Goal: Transaction & Acquisition: Purchase product/service

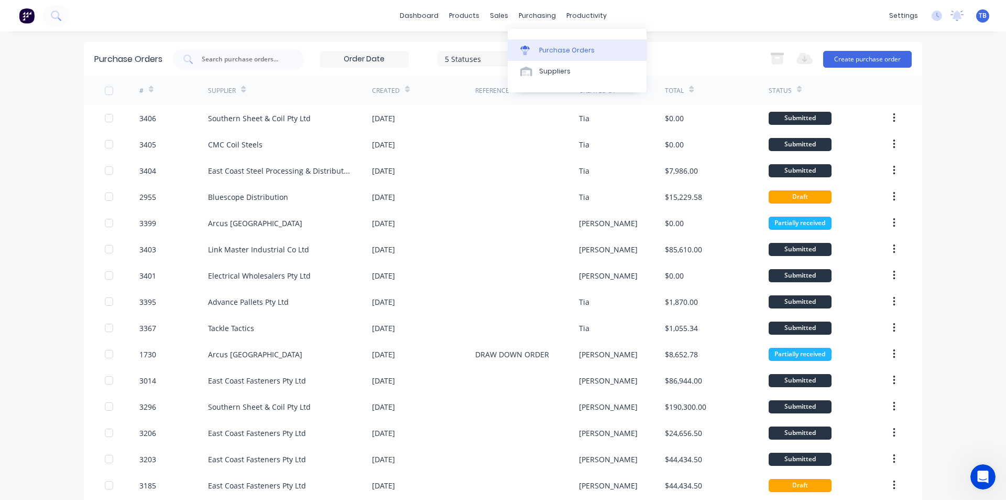
click at [552, 52] on div "Purchase Orders" at bounding box center [567, 50] width 56 height 9
click at [874, 61] on button "Create purchase order" at bounding box center [867, 59] width 89 height 17
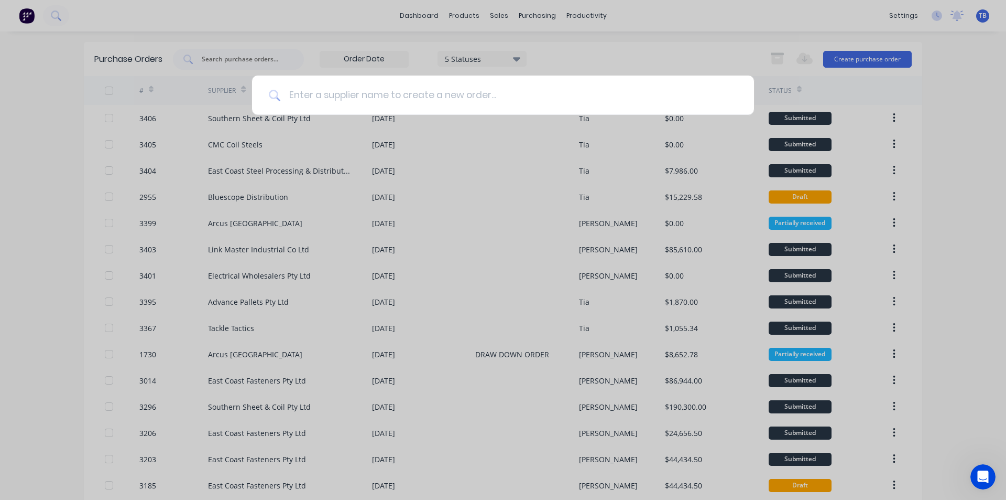
click at [419, 88] on input at bounding box center [508, 94] width 457 height 39
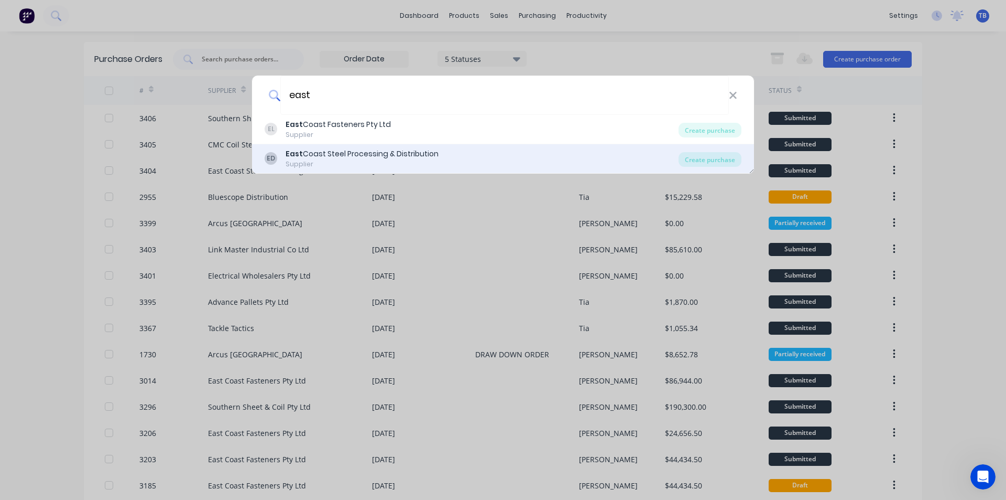
type input "east"
click at [330, 160] on div "Supplier" at bounding box center [362, 163] width 153 height 9
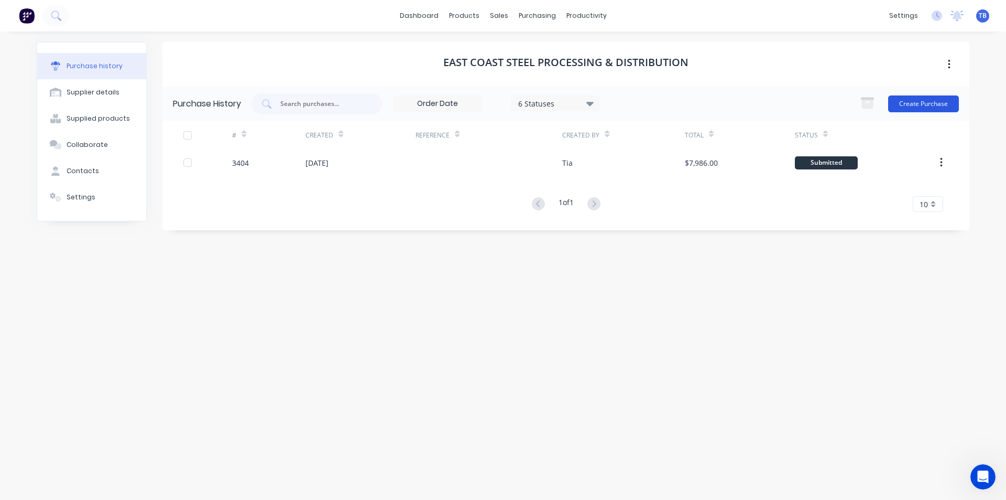
click at [913, 108] on button "Create Purchase" at bounding box center [923, 103] width 71 height 17
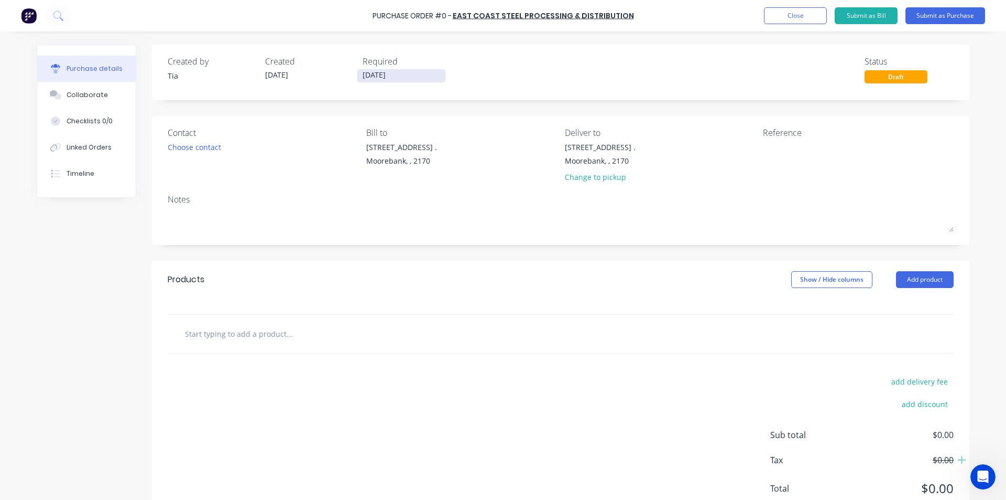
click at [397, 72] on input "[DATE]" at bounding box center [401, 75] width 88 height 13
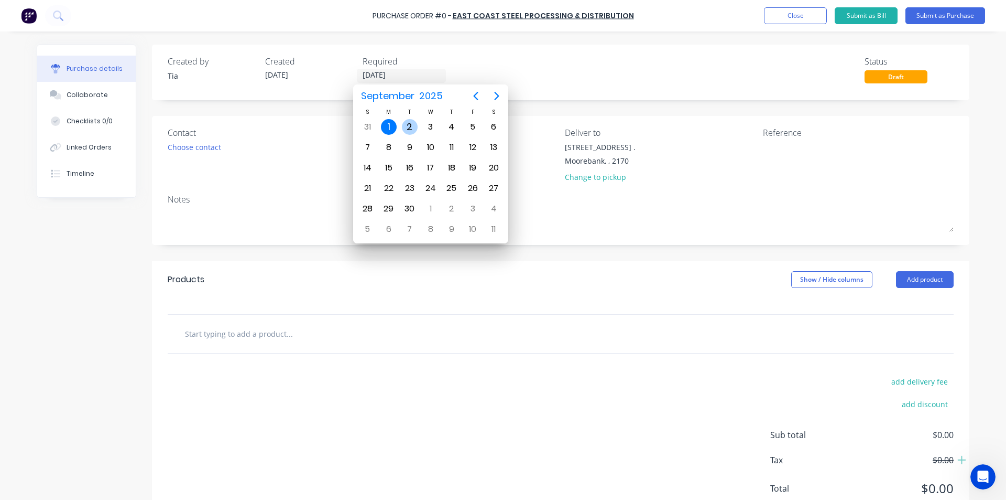
click at [412, 124] on div "2" at bounding box center [410, 127] width 16 height 16
type input "[DATE]"
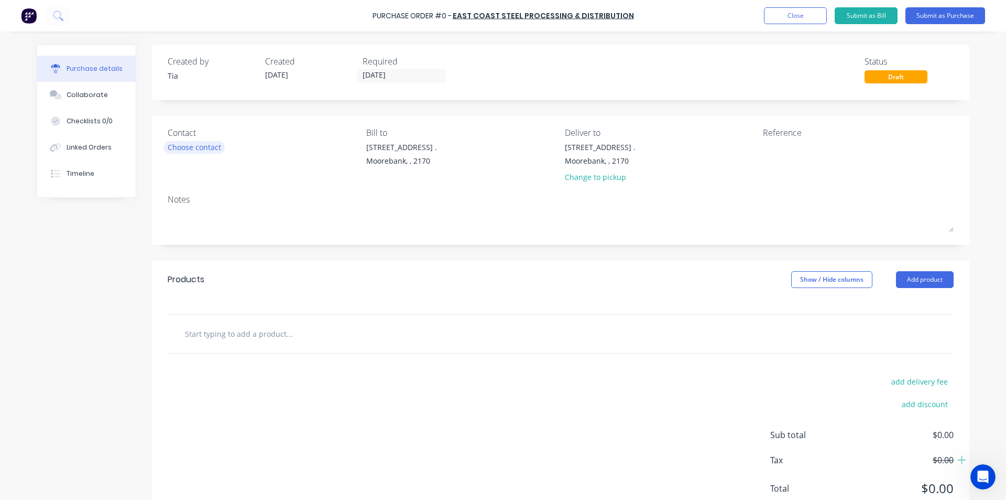
click at [171, 145] on div "Choose contact" at bounding box center [194, 147] width 53 height 11
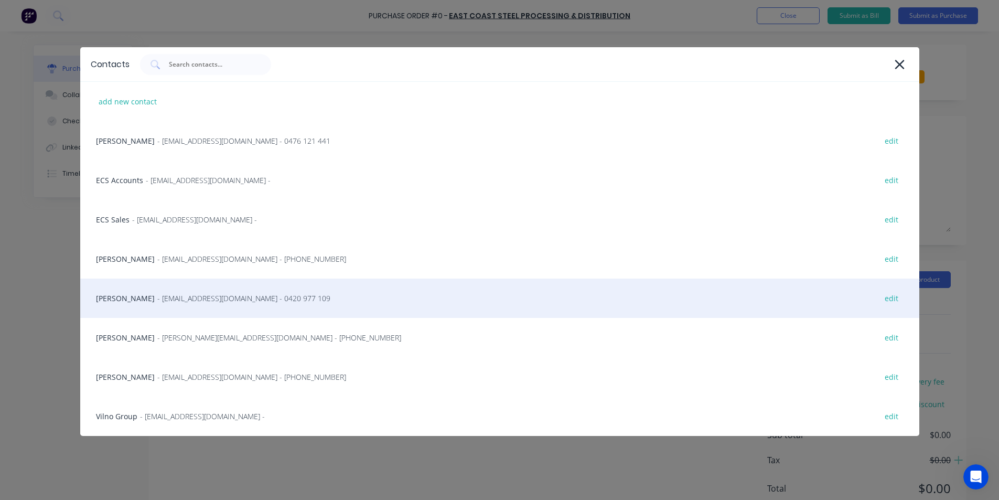
click at [157, 301] on span "- [EMAIL_ADDRESS][DOMAIN_NAME] - 0420 977 109" at bounding box center [243, 297] width 173 height 11
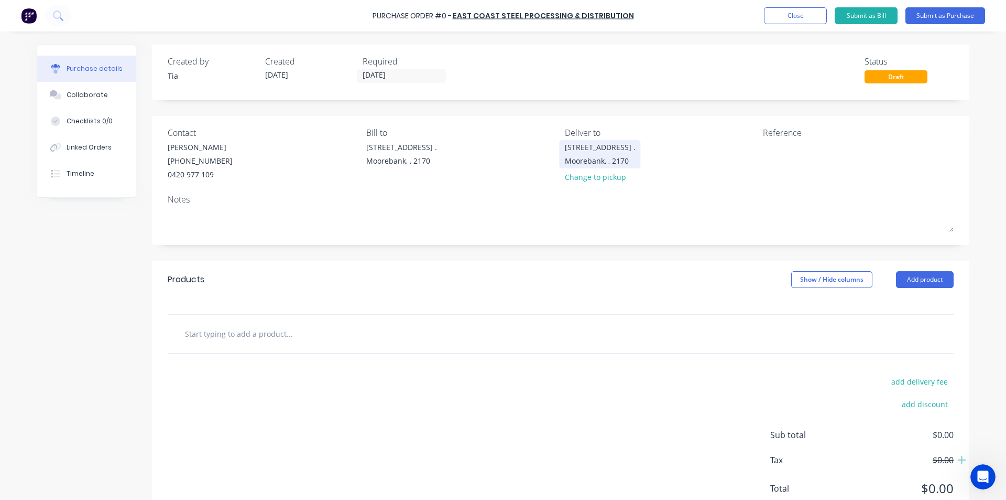
click at [591, 149] on div "[STREET_ADDRESS] ." at bounding box center [600, 147] width 71 height 11
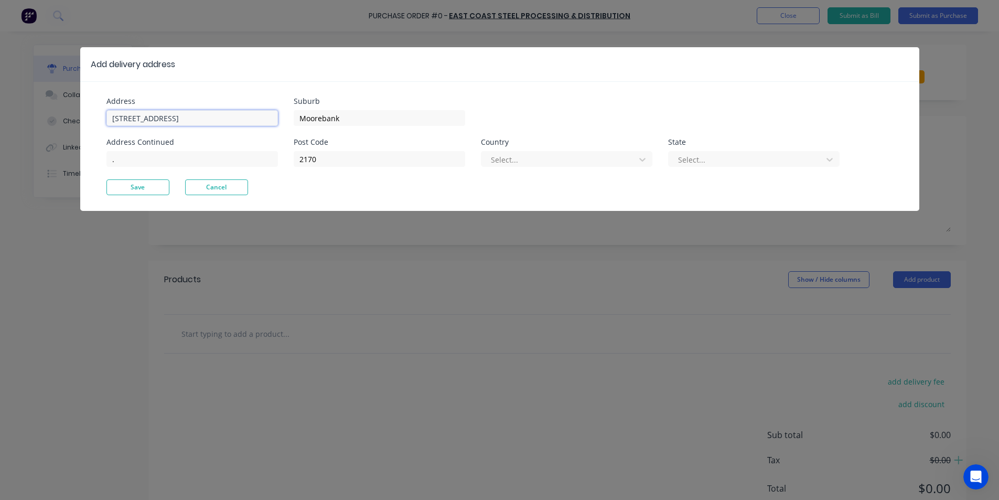
drag, startPoint x: 216, startPoint y: 117, endPoint x: 37, endPoint y: 136, distance: 180.3
click at [38, 136] on div "Add delivery address Address [GEOGRAPHIC_DATA] Address Continued . Suburb Moore…" at bounding box center [499, 250] width 999 height 500
type input "[STREET_ADDRESS]"
click at [143, 187] on button "Save" at bounding box center [137, 187] width 63 height 16
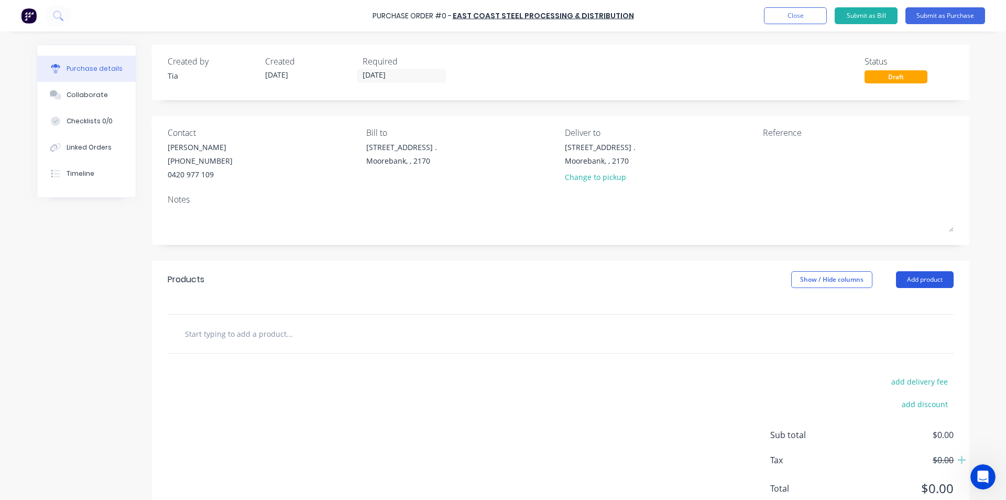
click at [916, 282] on button "Add product" at bounding box center [925, 279] width 58 height 17
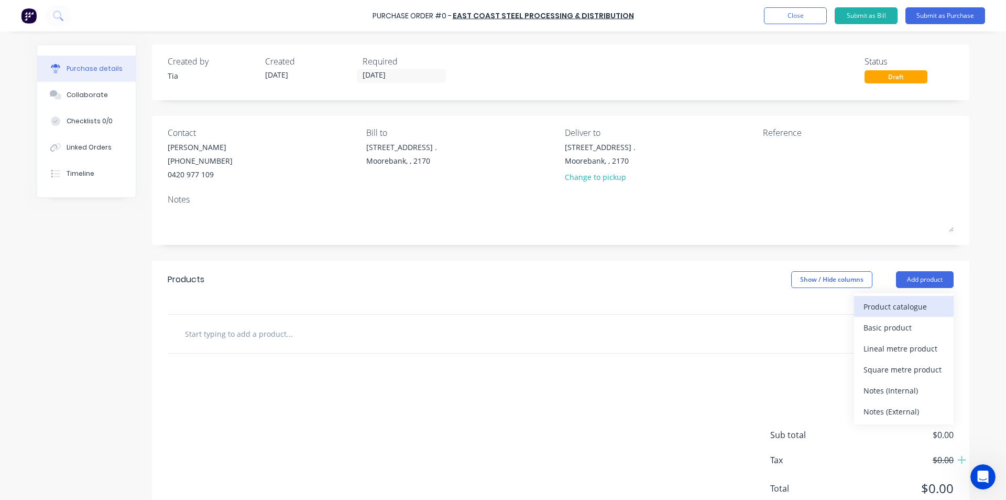
click at [916, 302] on div "Product catalogue" at bounding box center [904, 306] width 81 height 15
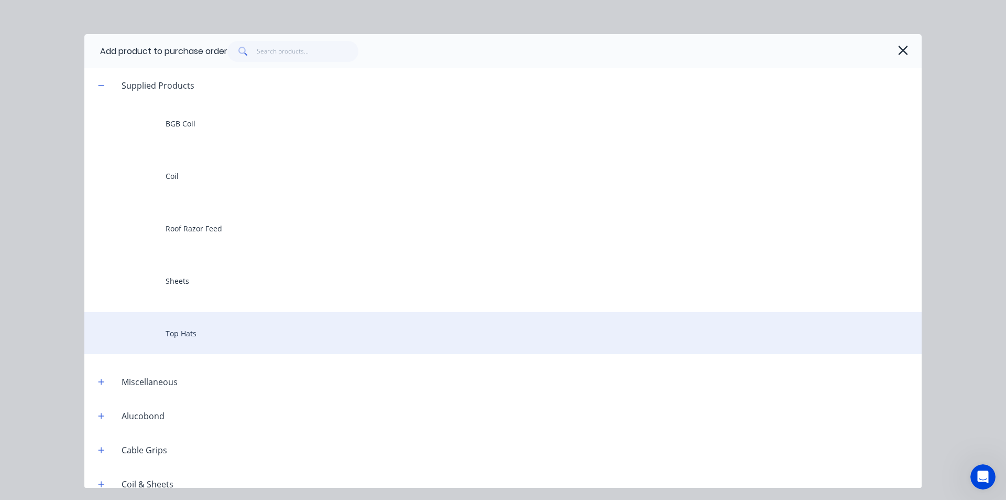
click at [224, 335] on div "Top Hats" at bounding box center [503, 333] width 838 height 42
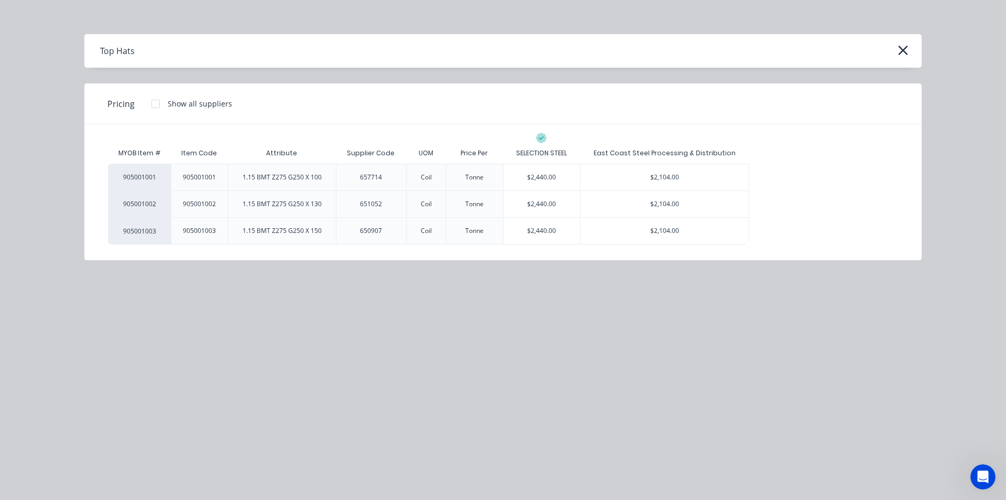
click at [663, 183] on div "$2,104.00" at bounding box center [665, 177] width 168 height 26
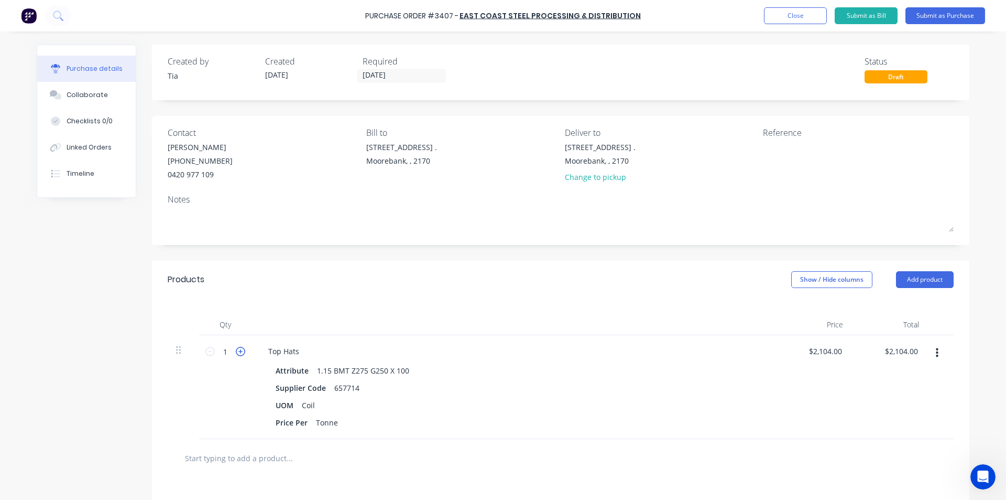
click at [238, 350] on icon at bounding box center [240, 350] width 9 height 9
type input "2"
type input "$4,208.00"
click at [238, 350] on icon at bounding box center [240, 350] width 9 height 9
type input "3"
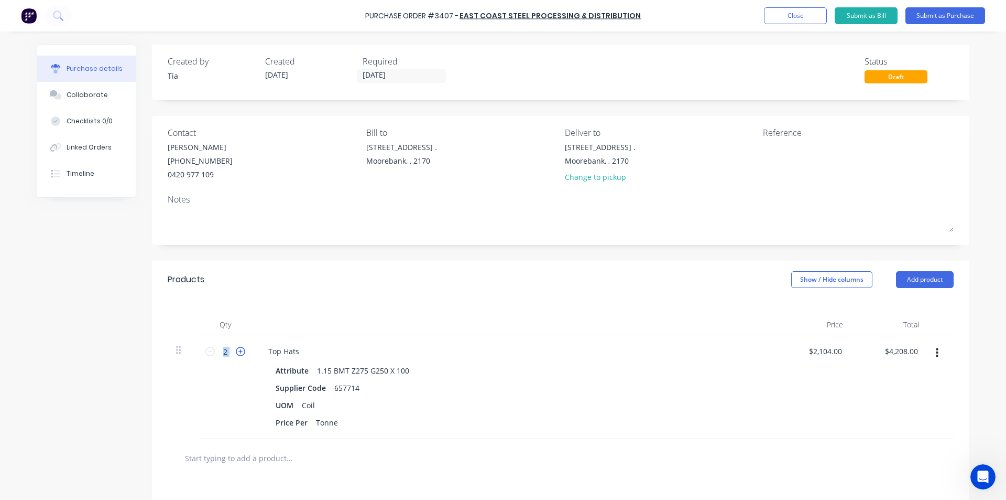
type input "$6,312.00"
drag, startPoint x: 286, startPoint y: 351, endPoint x: 295, endPoint y: 350, distance: 9.5
click at [286, 351] on div "Top Hats" at bounding box center [284, 350] width 48 height 15
click at [296, 350] on div "Top Hats" at bounding box center [284, 350] width 48 height 15
click at [618, 422] on div "Price Per Tonne" at bounding box center [512, 422] width 480 height 15
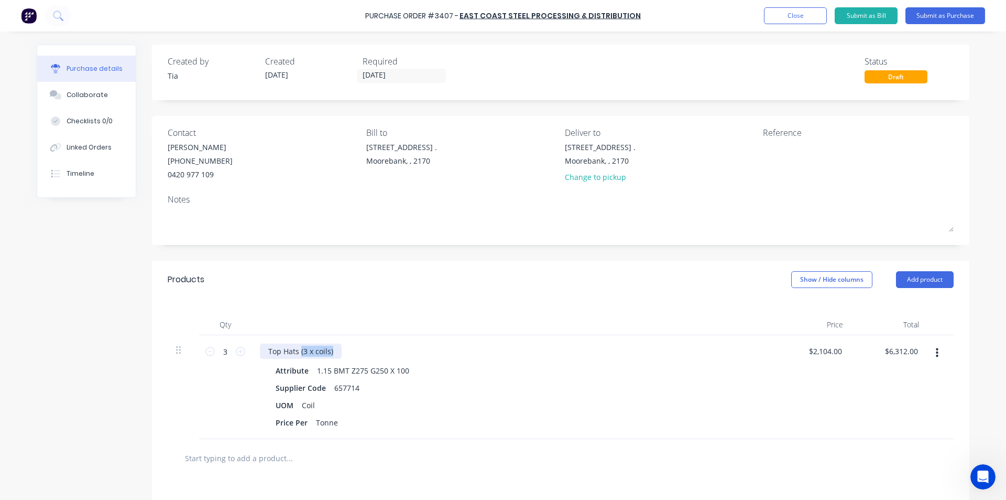
drag, startPoint x: 329, startPoint y: 351, endPoint x: 297, endPoint y: 360, distance: 33.7
click at [297, 360] on div "Top Hats (3 x coils) Attribute 1.15 BMT Z275 G250 X 100 Supplier Code 657714 UO…" at bounding box center [514, 387] width 524 height 104
click at [930, 282] on button "Add product" at bounding box center [925, 279] width 58 height 17
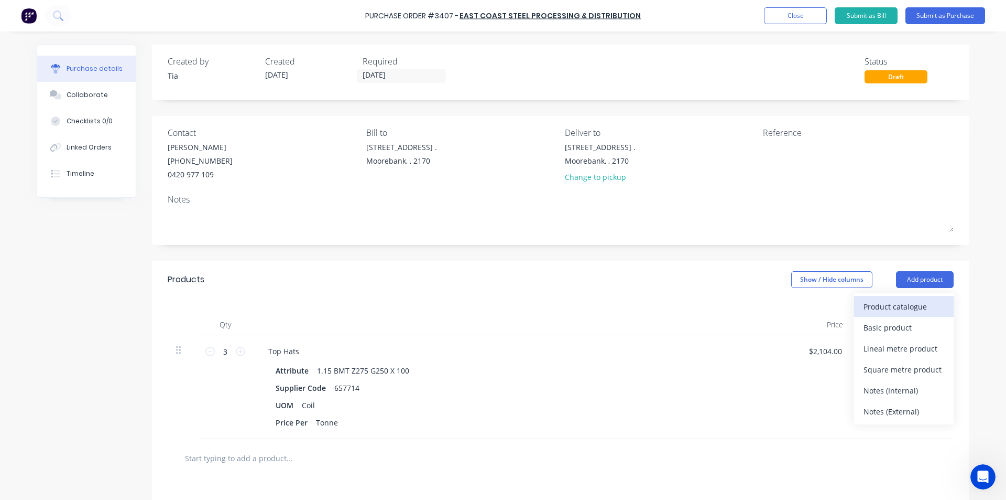
click at [908, 306] on div "Product catalogue" at bounding box center [904, 306] width 81 height 15
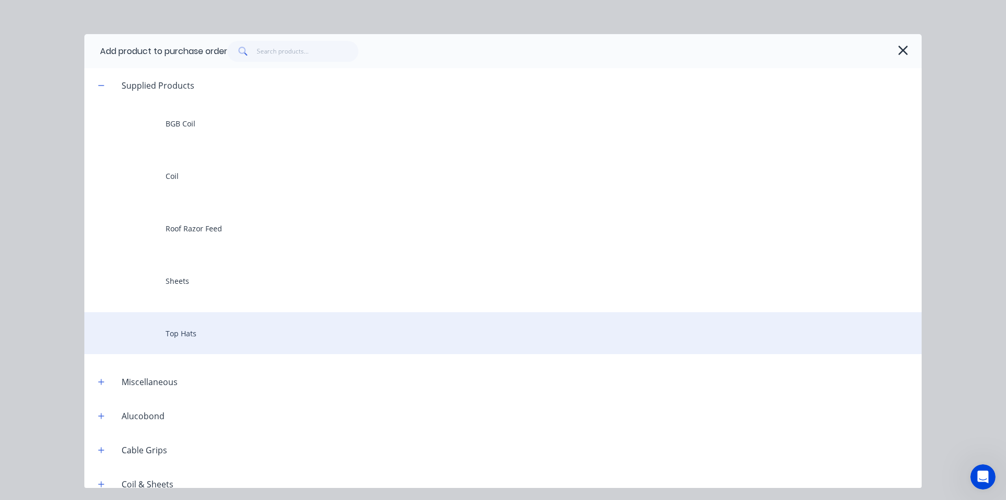
click at [230, 341] on div "Top Hats" at bounding box center [503, 333] width 838 height 42
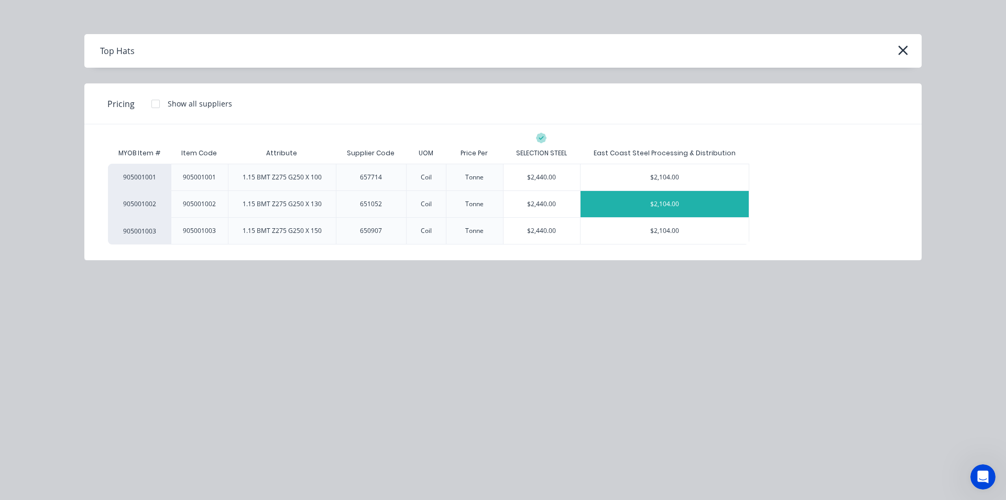
click at [701, 213] on div "$2,104.00" at bounding box center [665, 204] width 168 height 26
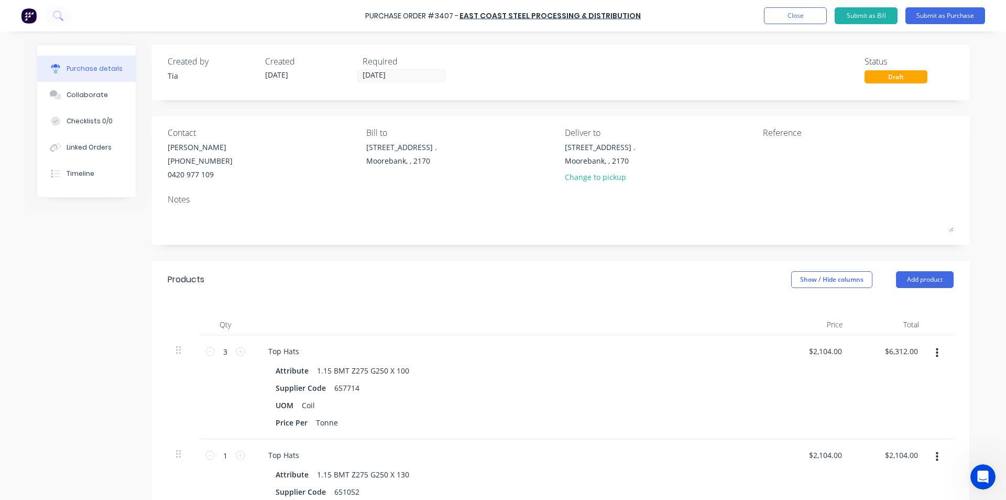
click at [236, 460] on div "1 1" at bounding box center [226, 455] width 36 height 16
click at [238, 454] on icon at bounding box center [240, 454] width 9 height 9
type input "2"
type input "$4,208.00"
click at [238, 454] on icon at bounding box center [240, 454] width 9 height 9
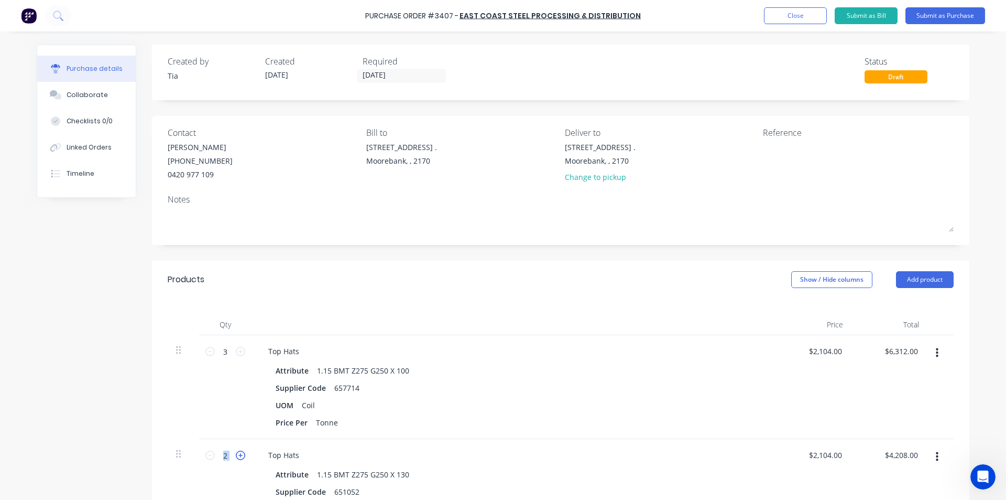
type input "3"
type input "$6,312.00"
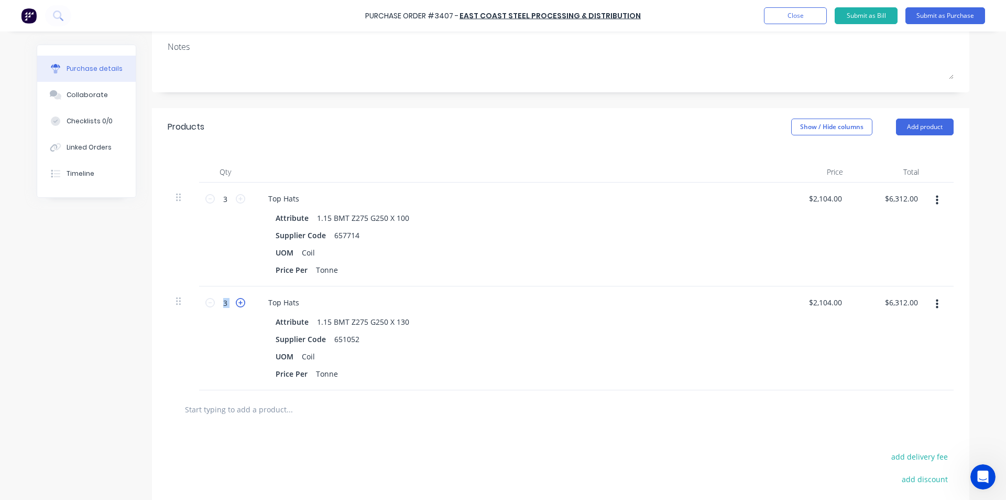
scroll to position [157, 0]
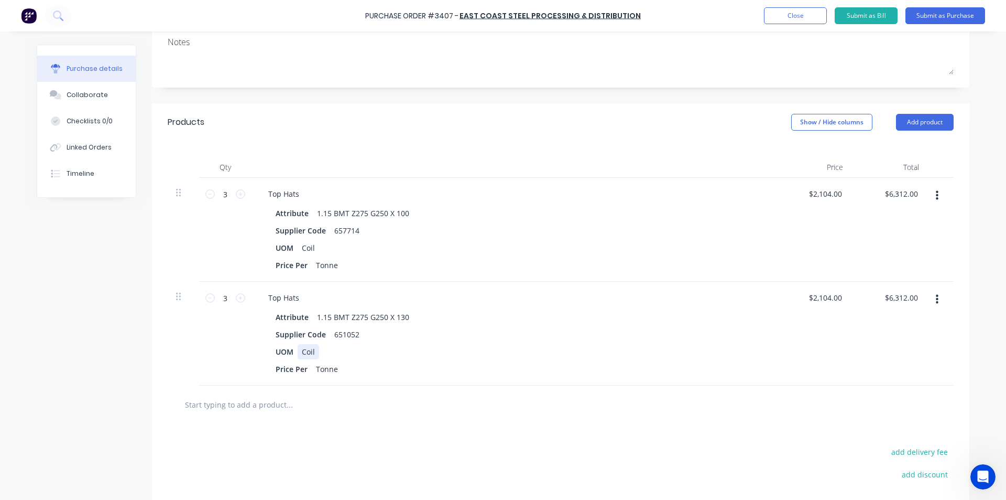
click at [529, 350] on div "UOM Coil" at bounding box center [512, 351] width 480 height 15
drag, startPoint x: 932, startPoint y: 125, endPoint x: 927, endPoint y: 135, distance: 11.0
click at [932, 124] on button "Add product" at bounding box center [925, 122] width 58 height 17
click at [900, 147] on div "Product catalogue" at bounding box center [904, 149] width 81 height 15
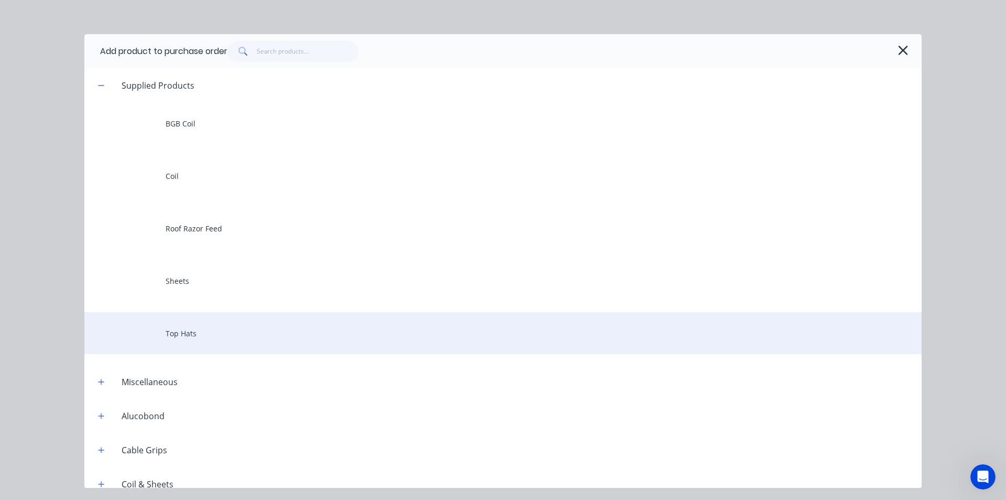
click at [217, 342] on div "Top Hats" at bounding box center [503, 333] width 838 height 42
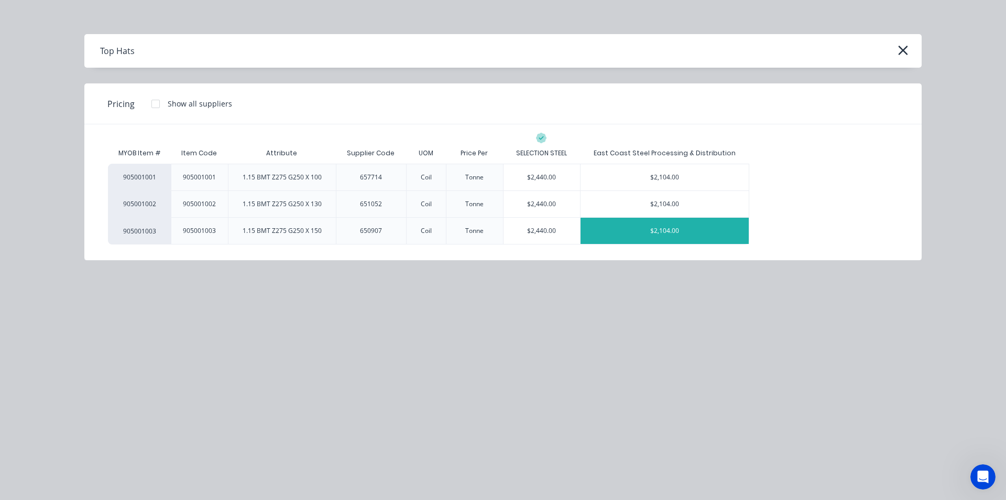
click at [708, 240] on div "$2,104.00" at bounding box center [665, 231] width 168 height 26
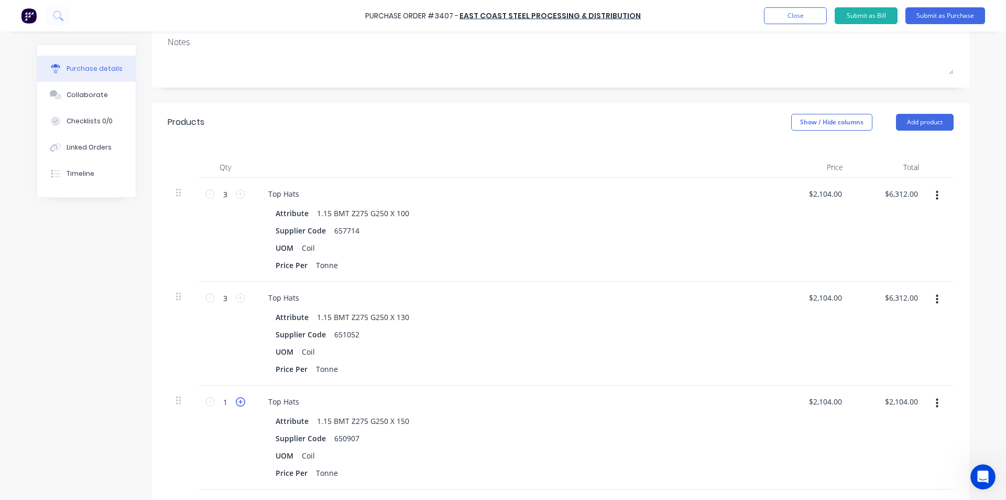
click at [241, 403] on icon at bounding box center [240, 401] width 9 height 9
type input "2"
type input "$4,208.00"
click at [241, 403] on icon at bounding box center [240, 401] width 9 height 9
type input "3"
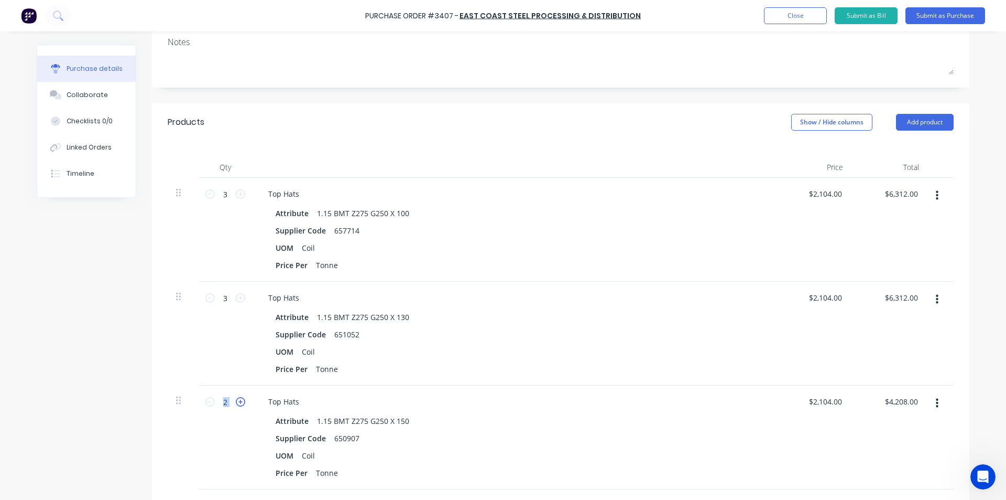
type input "$6,312.00"
click at [638, 150] on div "Qty Price Total 3 3 Top Hats Attribute 1.15 BMT Z275 G250 X 100 Supplier Code 6…" at bounding box center [561, 315] width 818 height 348
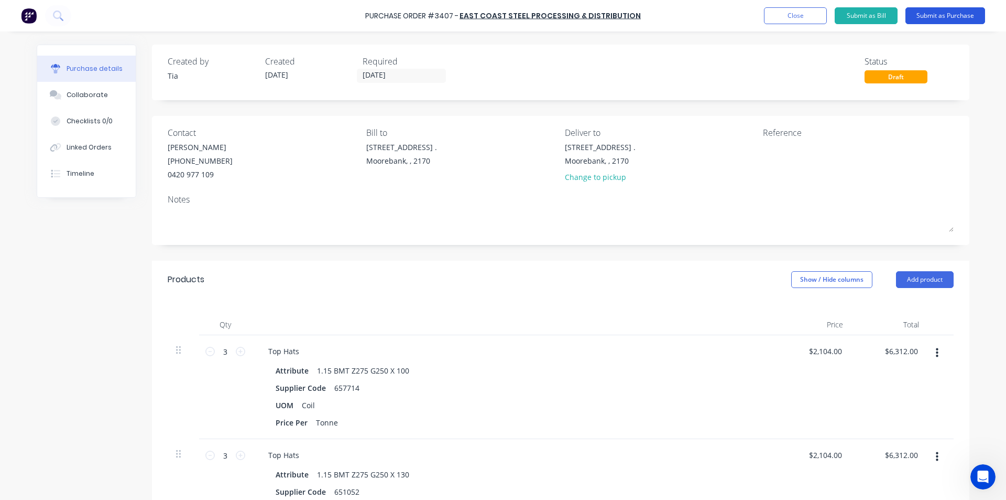
click at [929, 15] on button "Submit as Purchase" at bounding box center [946, 15] width 80 height 17
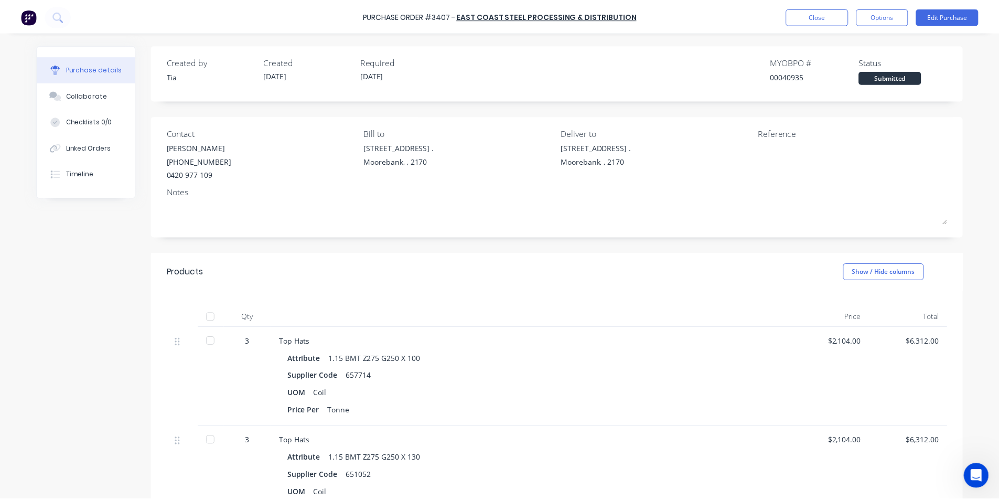
scroll to position [262, 0]
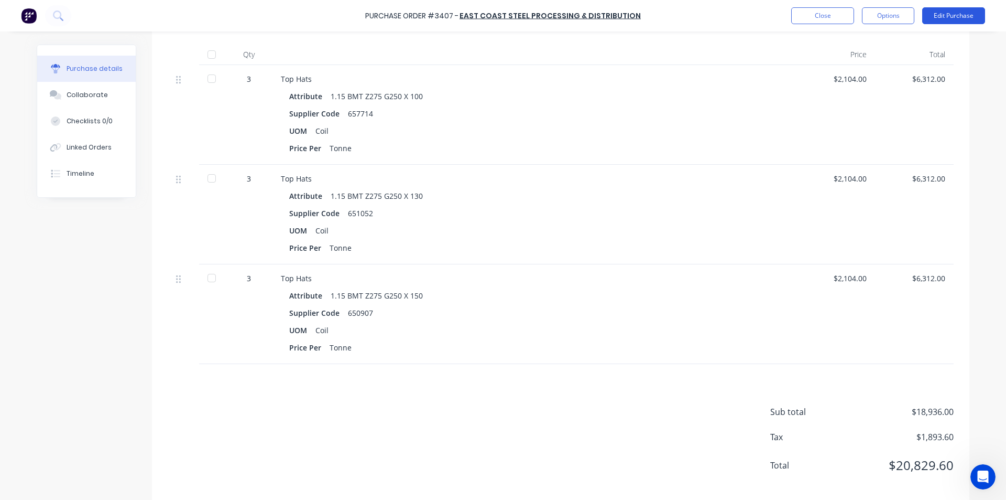
click at [972, 12] on button "Edit Purchase" at bounding box center [954, 15] width 63 height 17
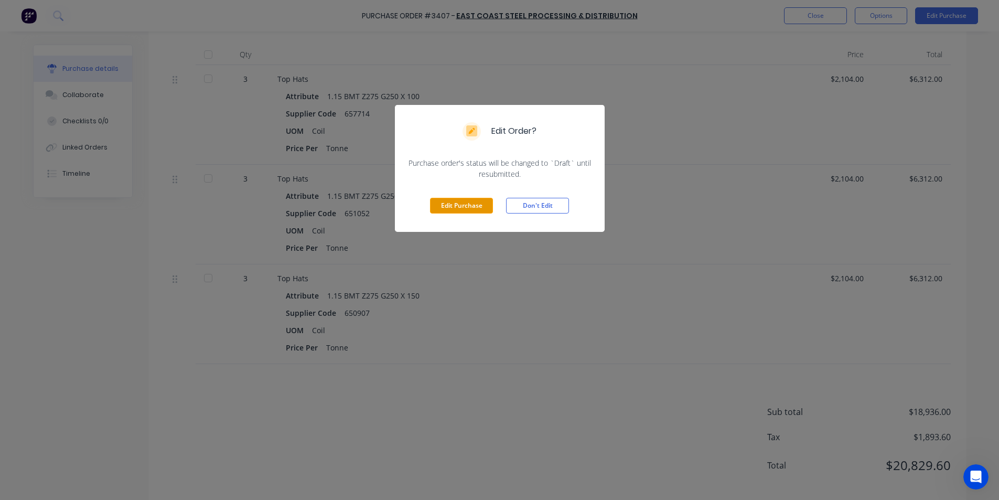
click at [440, 210] on button "Edit Purchase" at bounding box center [461, 206] width 63 height 16
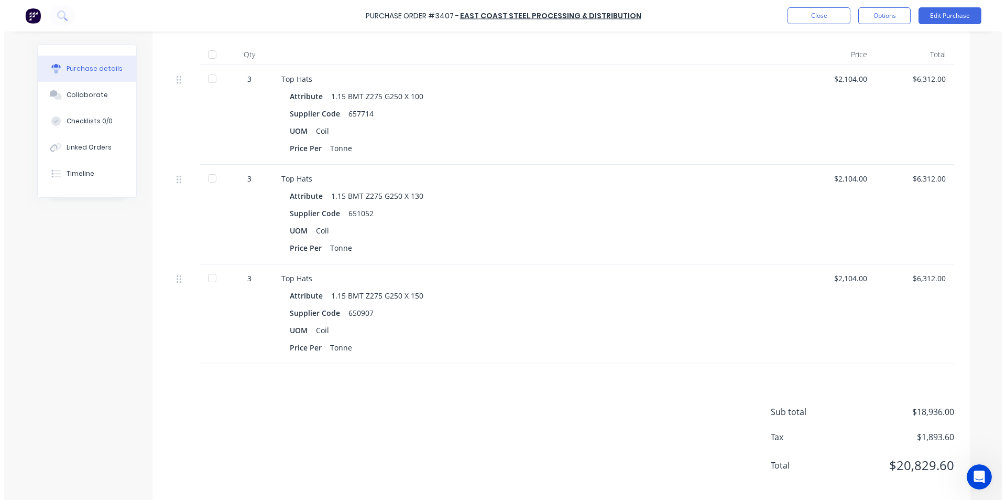
scroll to position [270, 0]
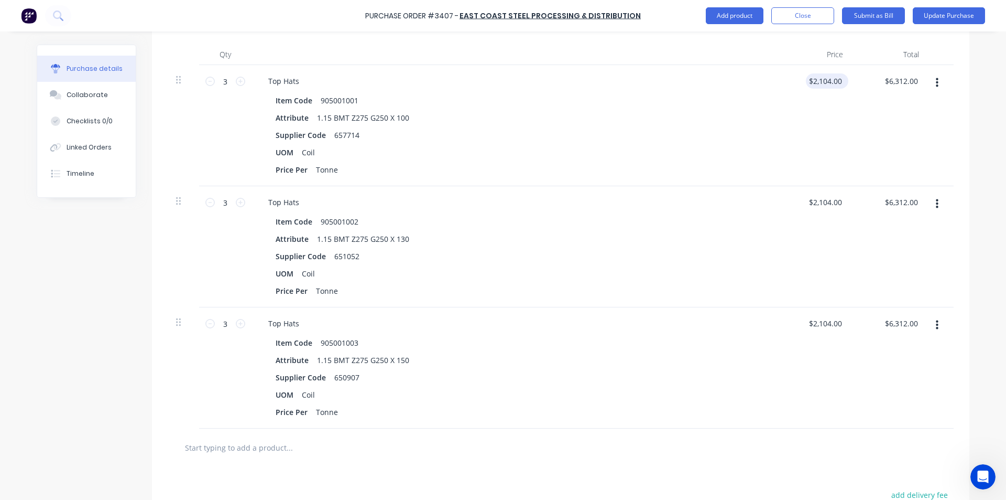
type input "2104.0000"
click at [835, 78] on input "2104.0000" at bounding box center [825, 80] width 38 height 15
type input "$1,843.00"
type input "$5,529.00"
type input "2104.0000"
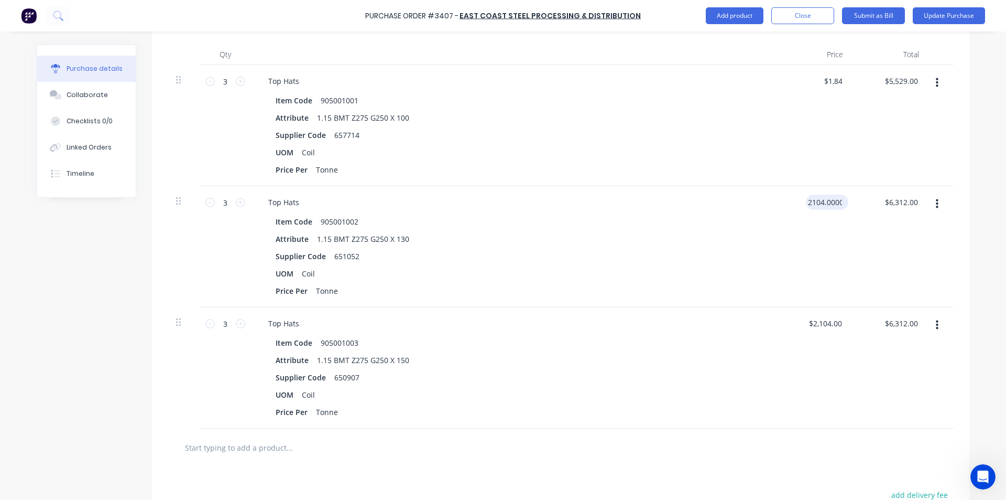
click at [827, 205] on input "2104.0000" at bounding box center [825, 201] width 38 height 15
type input "1"
type input "$1,843.00"
type input "$5,529.00"
type input "2104.0000"
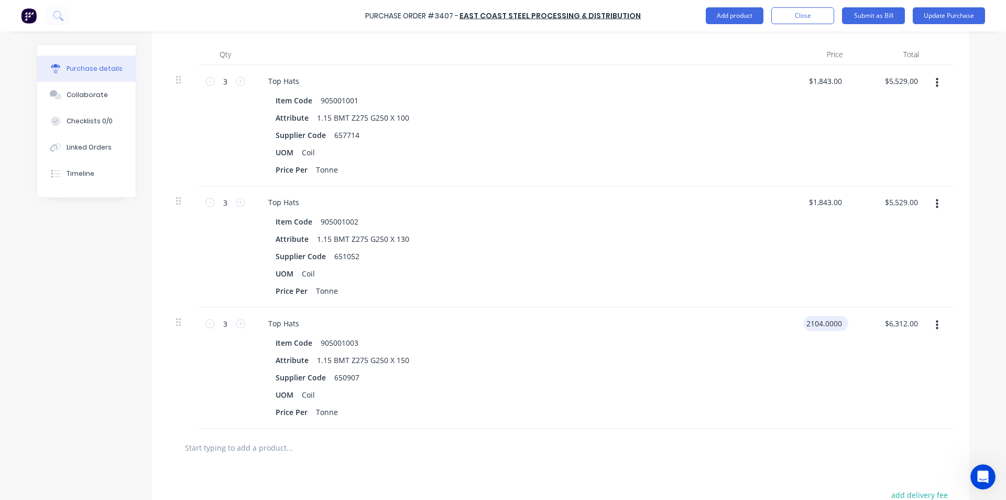
click at [809, 326] on input "2104.0000" at bounding box center [824, 323] width 41 height 15
type input "$1,843.00"
type input "$5,529.00"
click at [674, 437] on div at bounding box center [560, 447] width 769 height 21
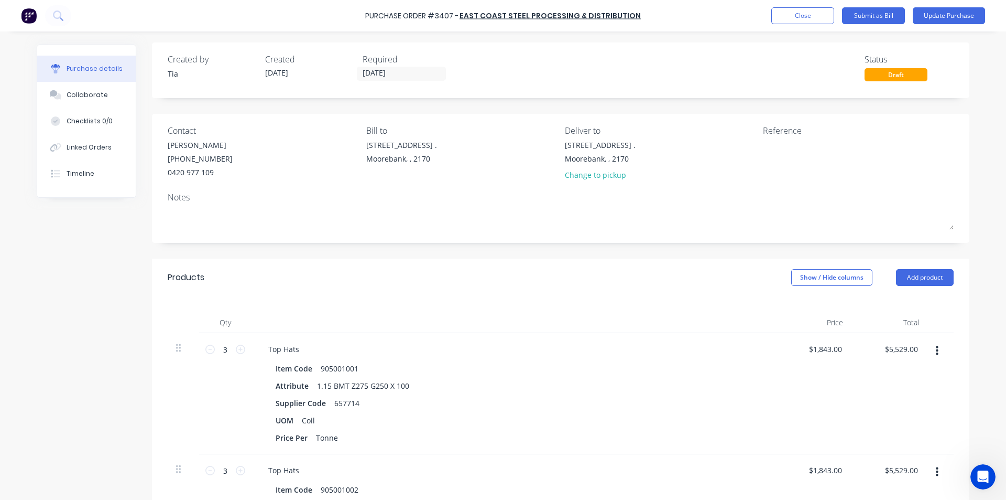
scroll to position [0, 0]
click at [950, 12] on button "Update Purchase" at bounding box center [949, 15] width 72 height 17
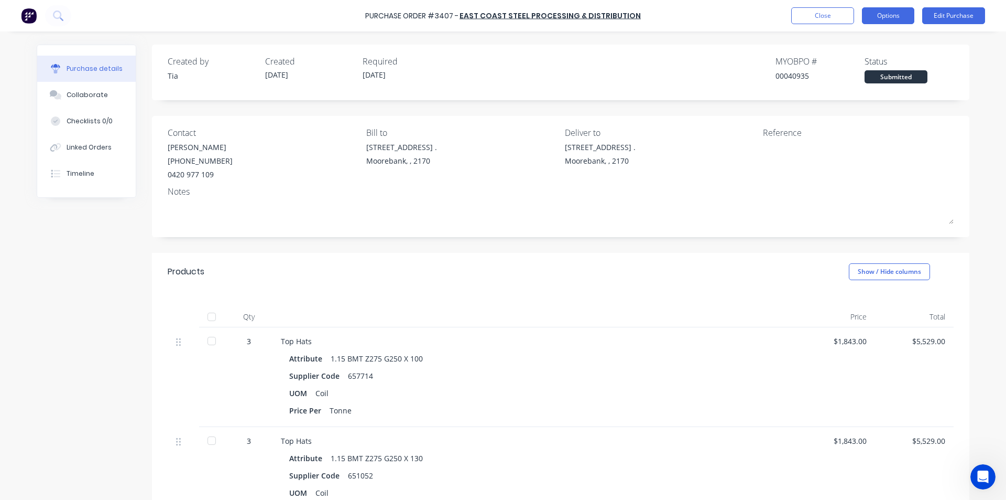
click at [899, 18] on button "Options" at bounding box center [888, 15] width 52 height 17
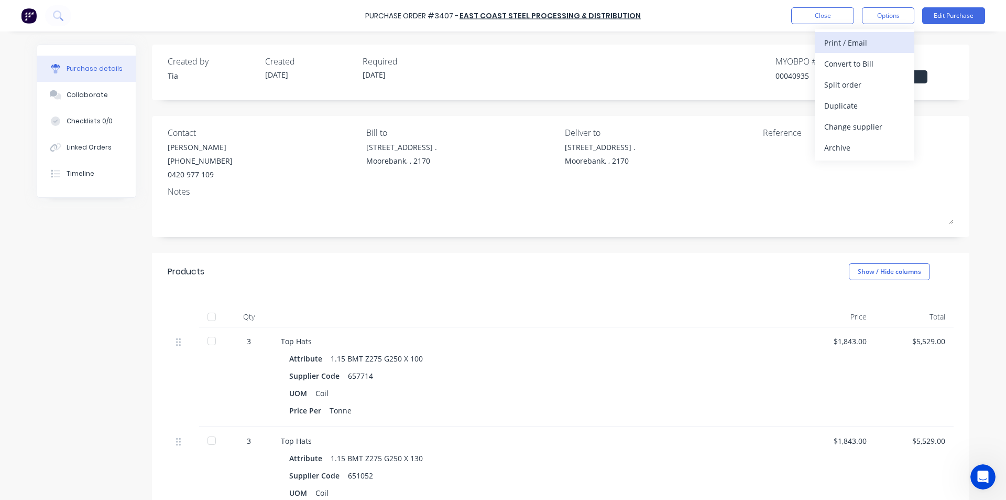
click at [858, 46] on div "Print / Email" at bounding box center [865, 42] width 81 height 15
click at [866, 86] on div "Without pricing" at bounding box center [865, 84] width 81 height 15
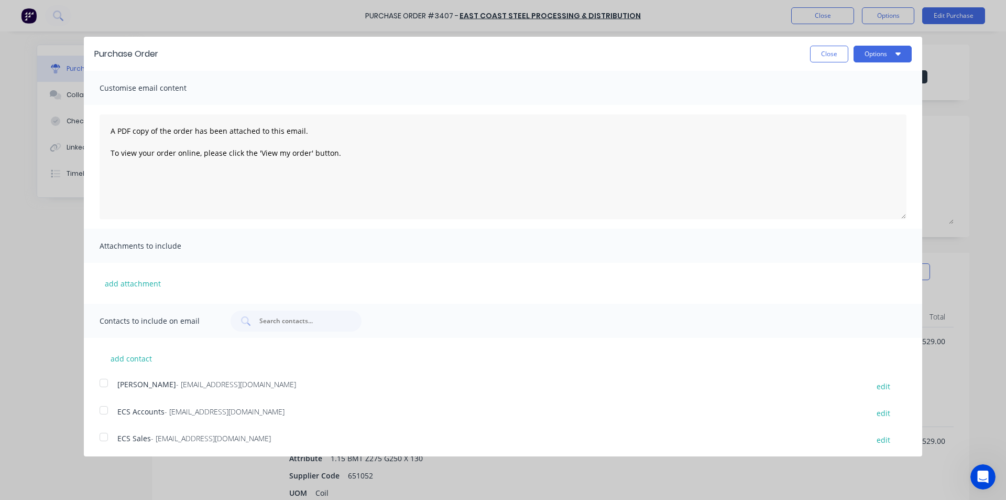
scroll to position [105, 0]
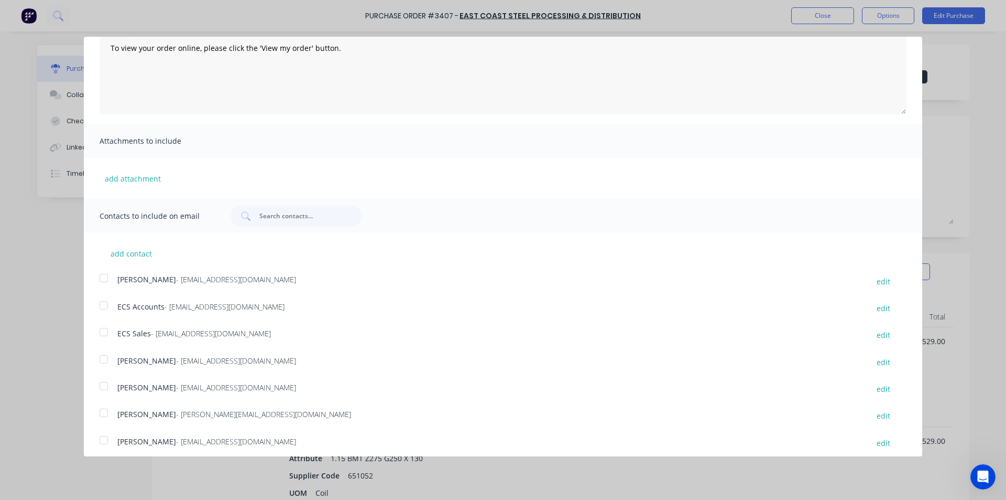
click at [107, 384] on div at bounding box center [103, 385] width 21 height 21
click at [111, 278] on div at bounding box center [103, 277] width 21 height 21
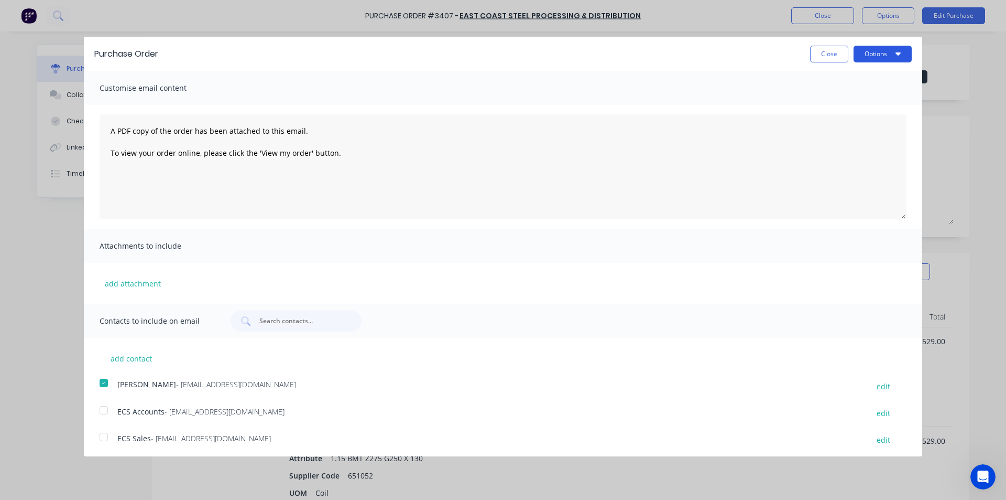
click at [876, 49] on button "Options" at bounding box center [883, 54] width 58 height 17
click at [881, 103] on div "Email" at bounding box center [862, 101] width 81 height 15
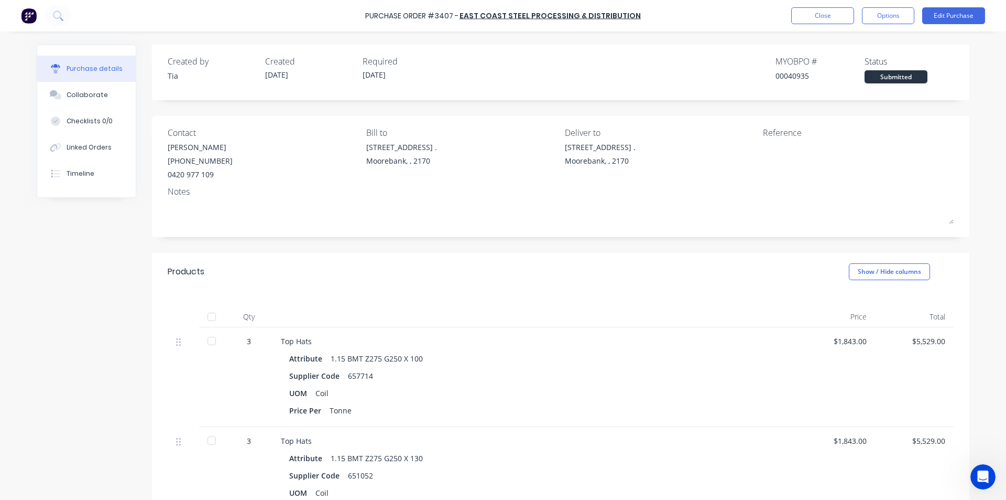
click at [106, 188] on div "Purchase details Collaborate Checklists 0/0 Linked Orders Timeline" at bounding box center [86, 121] width 99 height 152
click at [105, 178] on button "Timeline" at bounding box center [86, 173] width 99 height 26
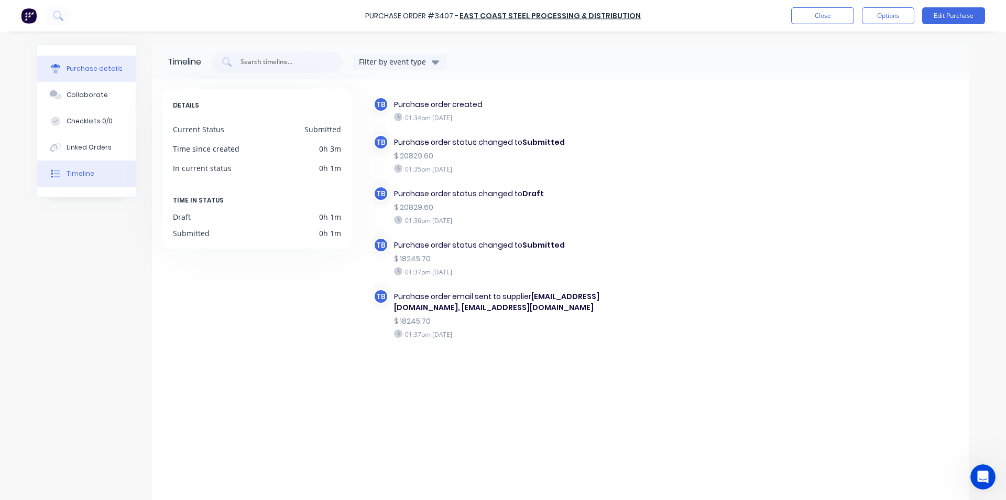
click at [101, 75] on button "Purchase details" at bounding box center [86, 69] width 99 height 26
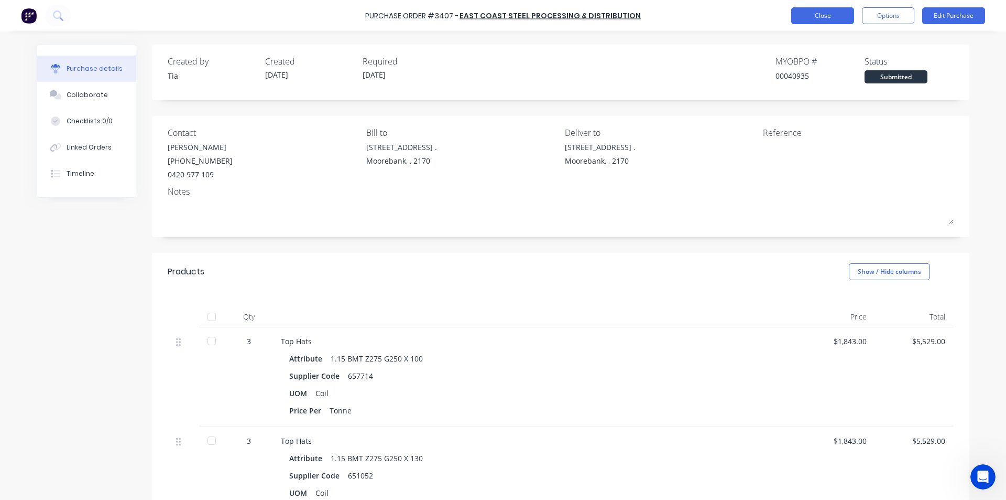
click at [821, 15] on button "Close" at bounding box center [822, 15] width 63 height 17
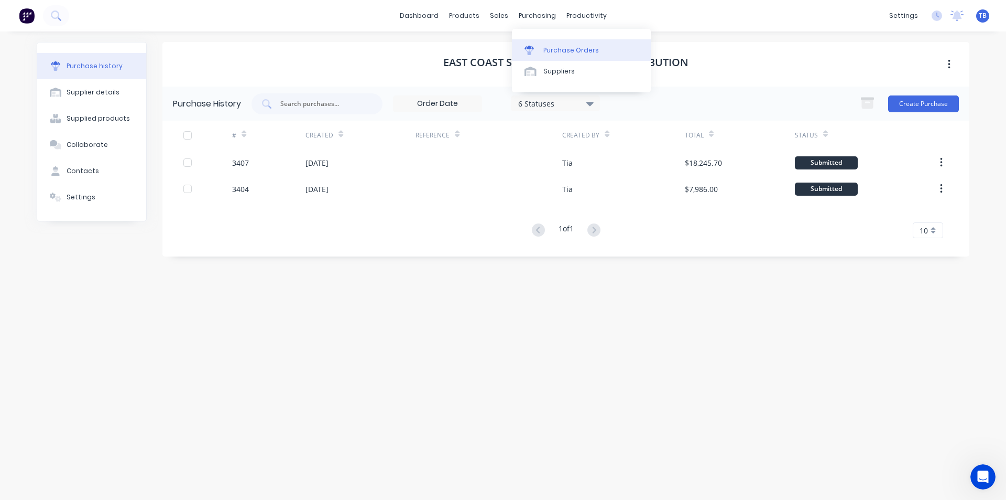
click at [548, 47] on div "Purchase Orders" at bounding box center [572, 50] width 56 height 9
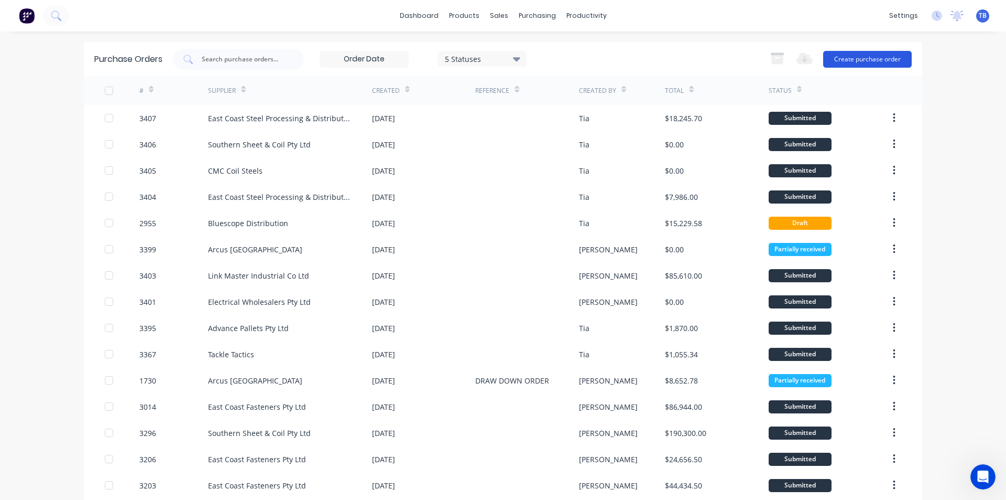
click at [878, 64] on button "Create purchase order" at bounding box center [867, 59] width 89 height 17
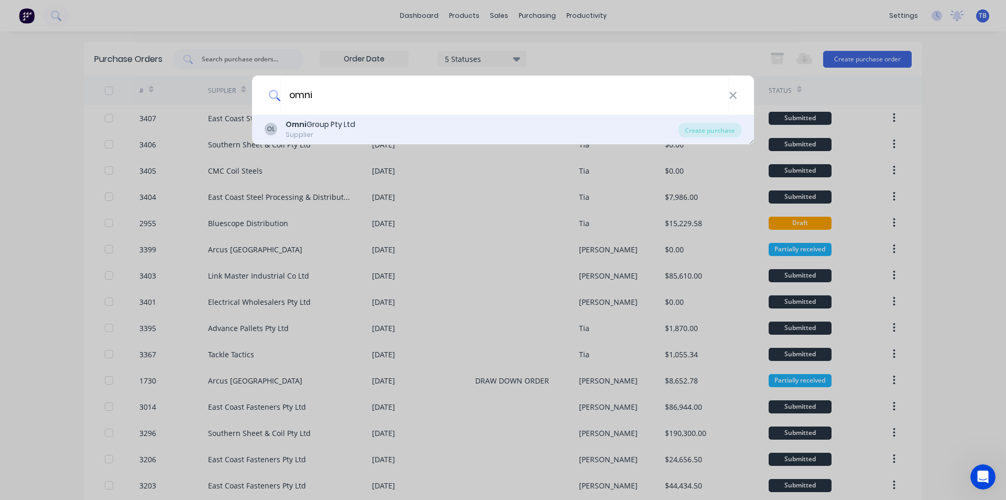
type input "omni"
click at [375, 126] on div "OL Omni Group Pty Ltd Supplier" at bounding box center [472, 129] width 414 height 20
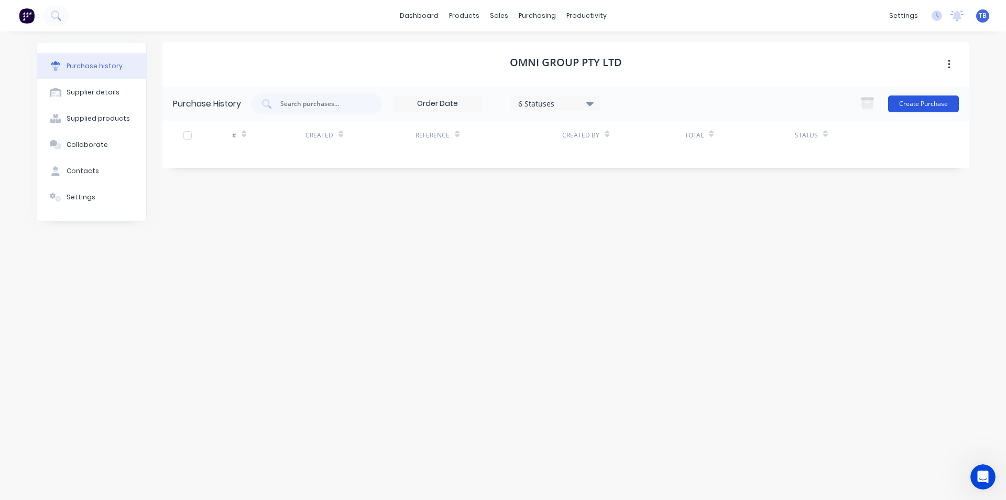
click at [915, 98] on button "Create Purchase" at bounding box center [923, 103] width 71 height 17
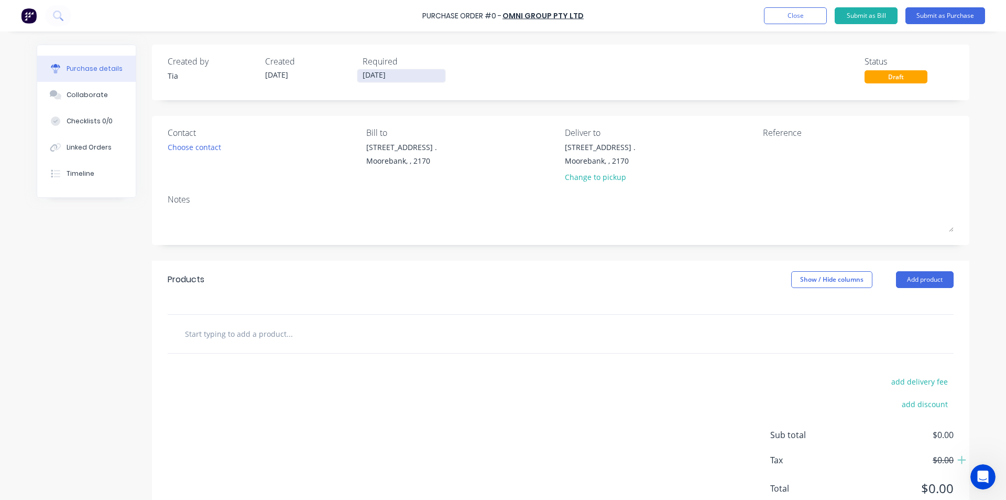
click at [394, 73] on input "[DATE]" at bounding box center [401, 75] width 88 height 13
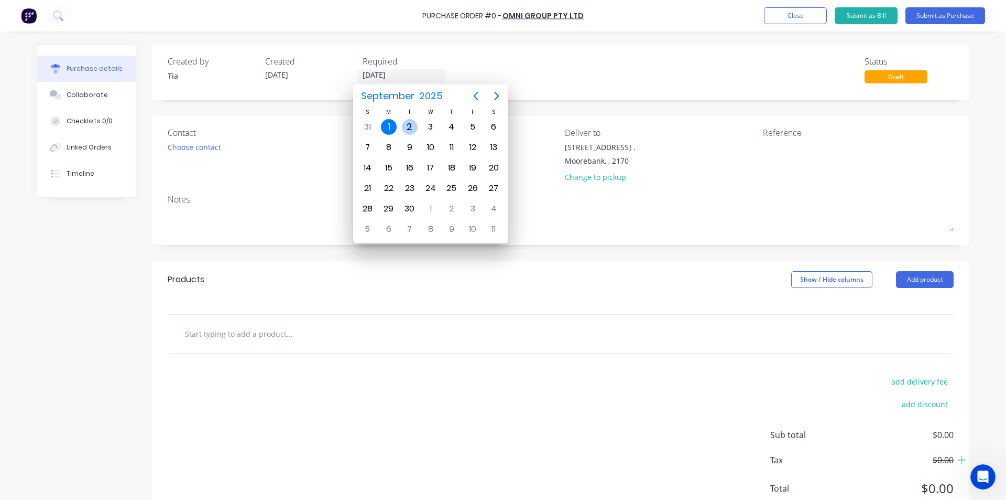
click at [409, 128] on div "2" at bounding box center [410, 127] width 16 height 16
type input "[DATE]"
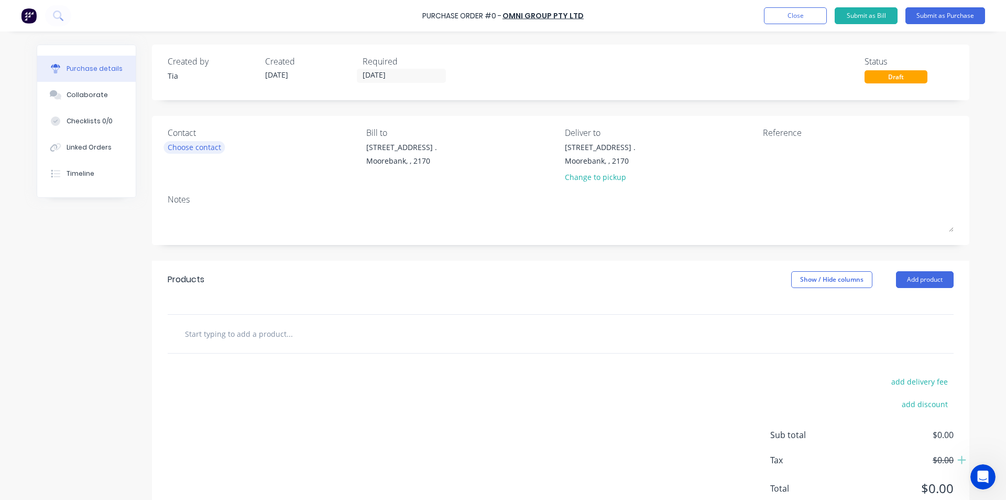
click at [190, 147] on div "Choose contact" at bounding box center [194, 147] width 53 height 11
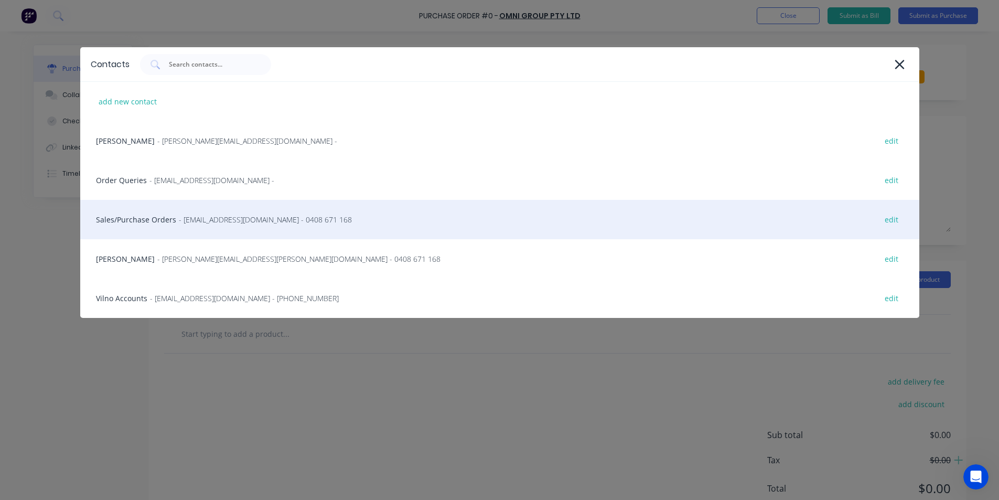
click at [188, 219] on span "- [EMAIL_ADDRESS][DOMAIN_NAME] - 0408 671 168" at bounding box center [265, 219] width 173 height 11
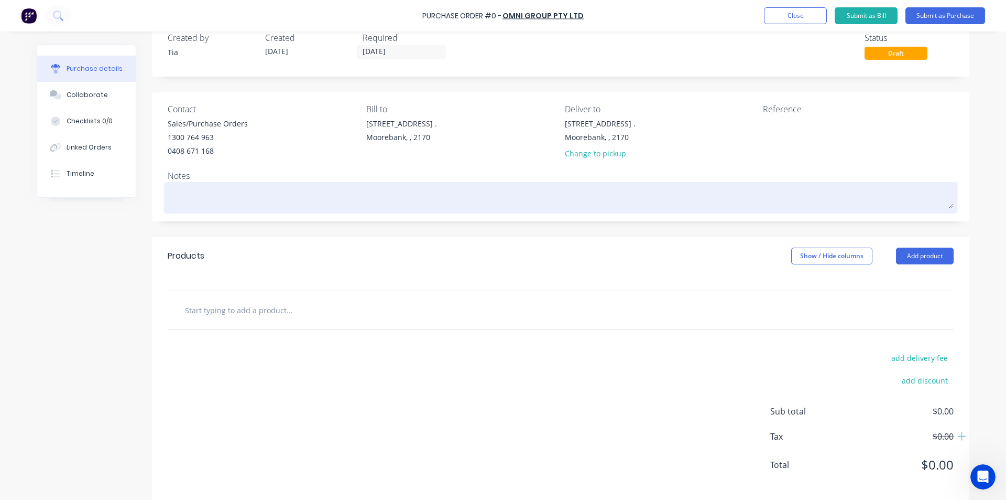
scroll to position [37, 0]
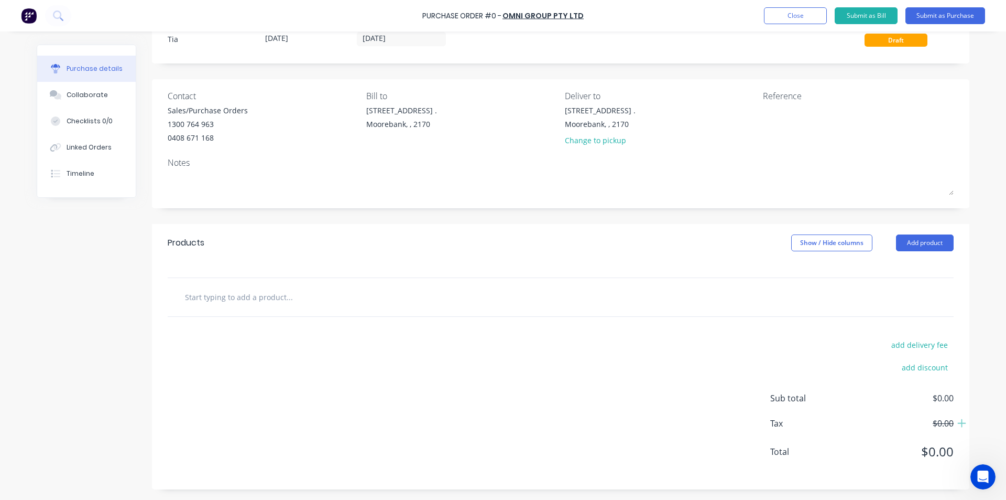
click at [915, 240] on button "Add product" at bounding box center [925, 242] width 58 height 17
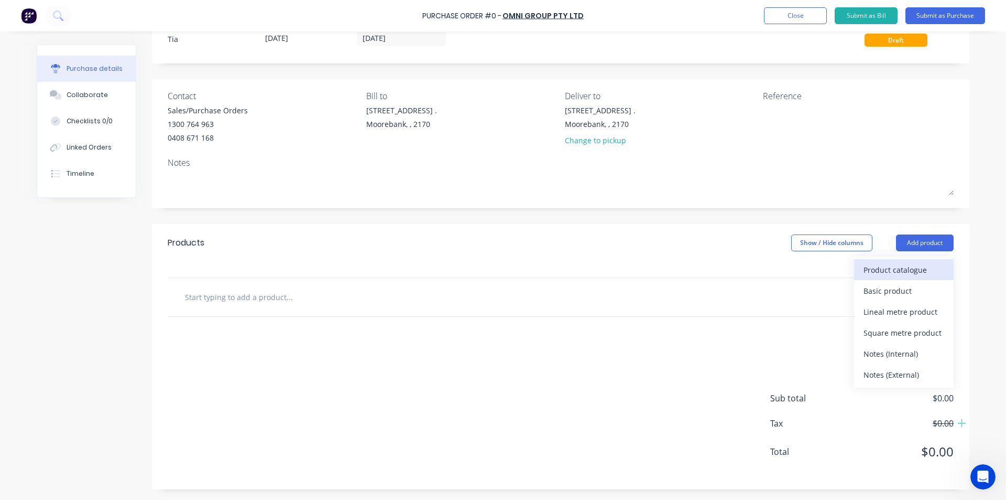
click at [903, 262] on div "Product catalogue" at bounding box center [904, 269] width 81 height 15
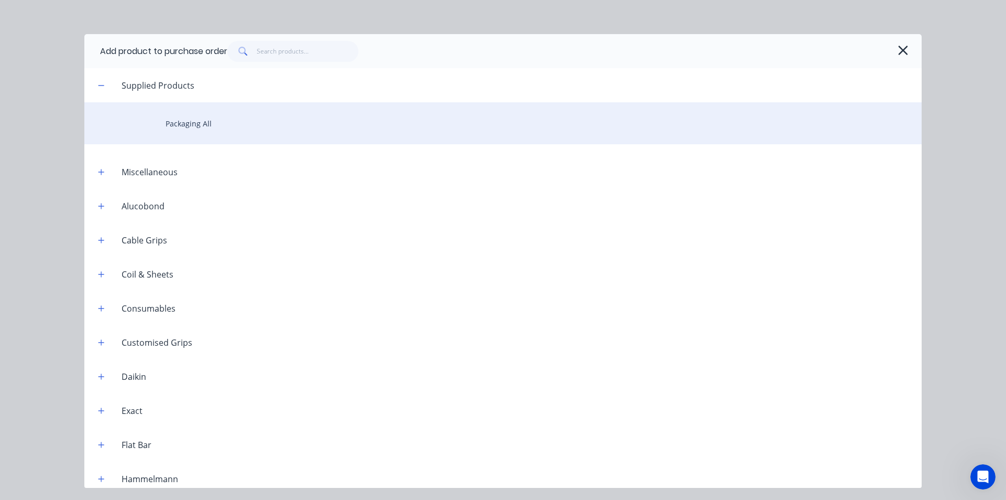
click at [232, 132] on div "Packaging All" at bounding box center [503, 123] width 838 height 42
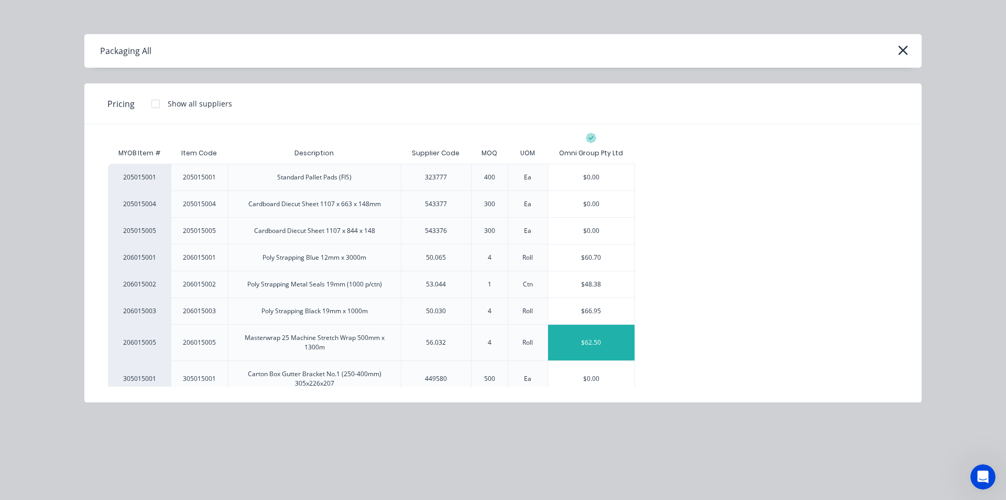
click at [593, 336] on div "$62.50" at bounding box center [591, 342] width 86 height 36
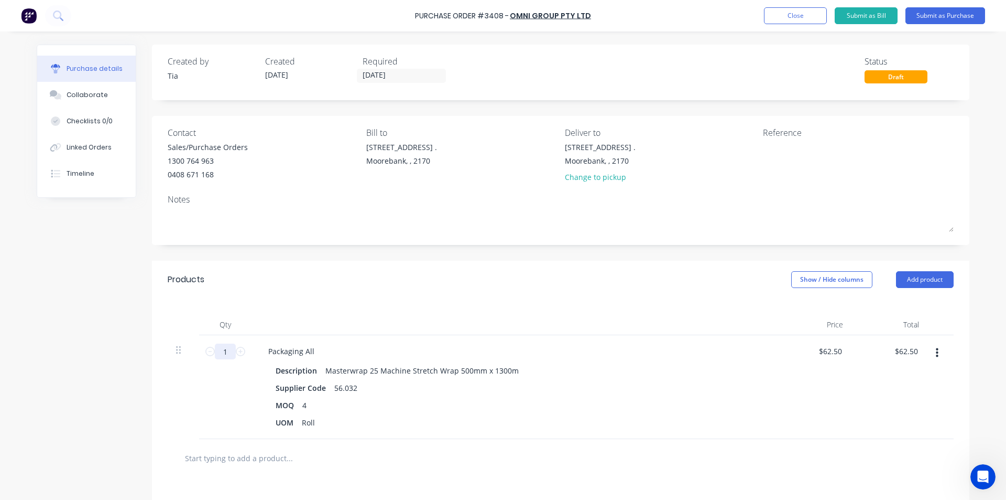
drag, startPoint x: 226, startPoint y: 352, endPoint x: 168, endPoint y: 356, distance: 58.3
click at [168, 356] on div "1 1 Packaging All Description Masterwrap 25 Machine Stretch Wrap 500mm x 1300m …" at bounding box center [561, 387] width 786 height 104
click at [224, 351] on input "1" at bounding box center [225, 351] width 21 height 16
type input "6"
type input "$375.00"
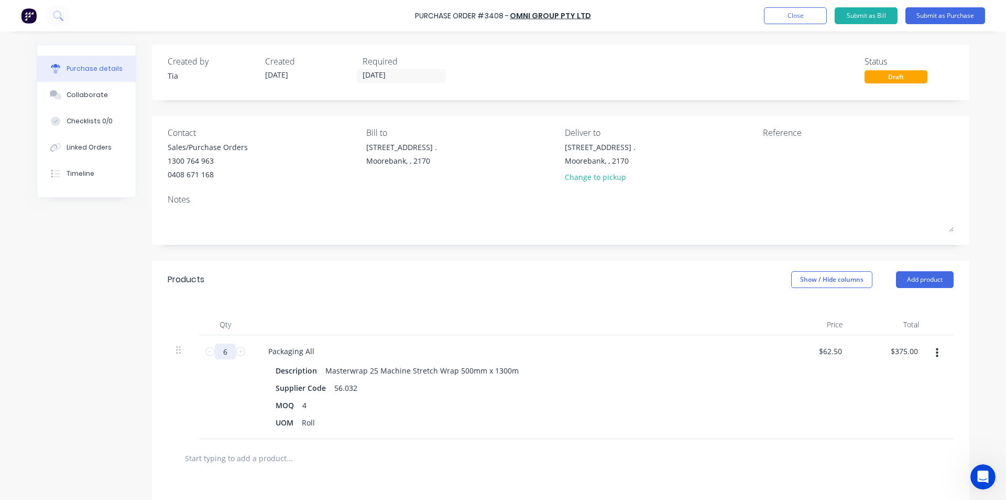
type input "6"
click at [615, 421] on div "UOM Roll" at bounding box center [512, 422] width 480 height 15
click at [945, 279] on button "Add product" at bounding box center [925, 279] width 58 height 17
click at [916, 302] on div "Product catalogue" at bounding box center [904, 306] width 81 height 15
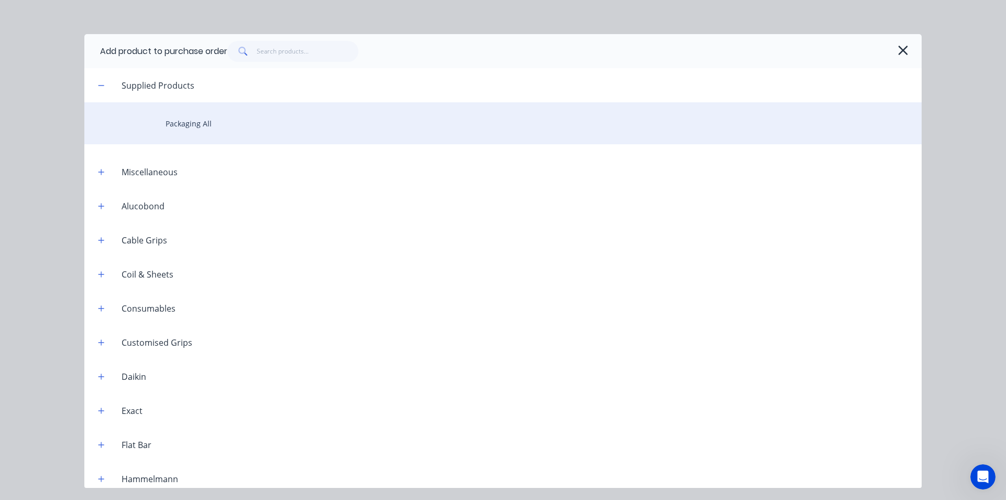
click at [211, 116] on div "Packaging All" at bounding box center [503, 123] width 838 height 42
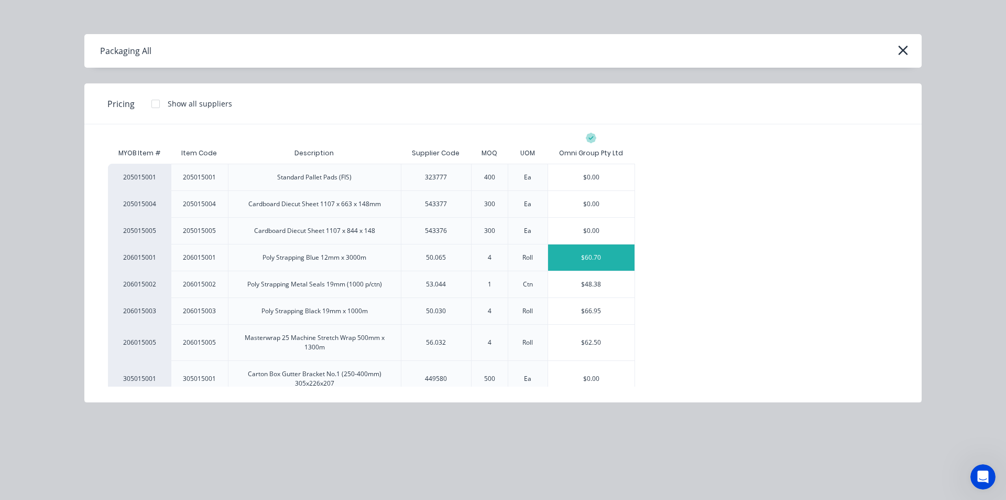
click at [610, 259] on div "$60.70" at bounding box center [591, 257] width 86 height 26
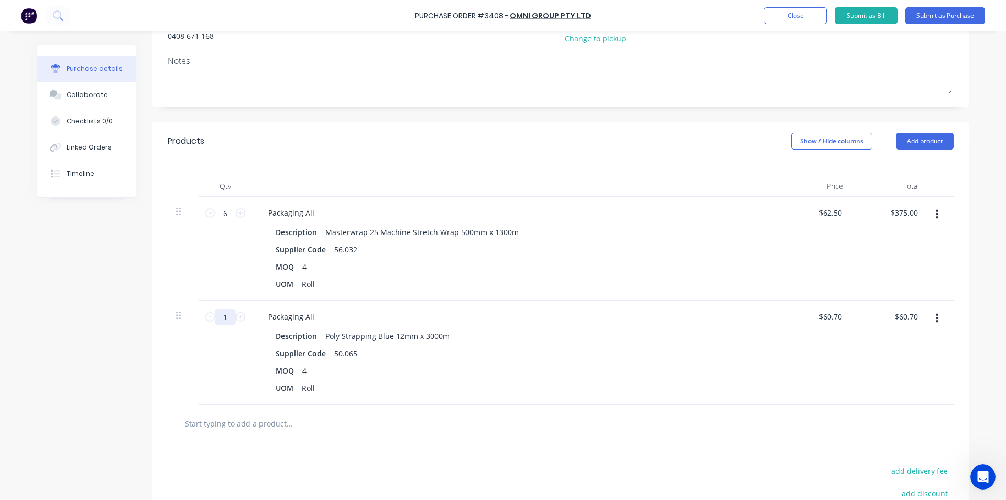
scroll to position [157, 0]
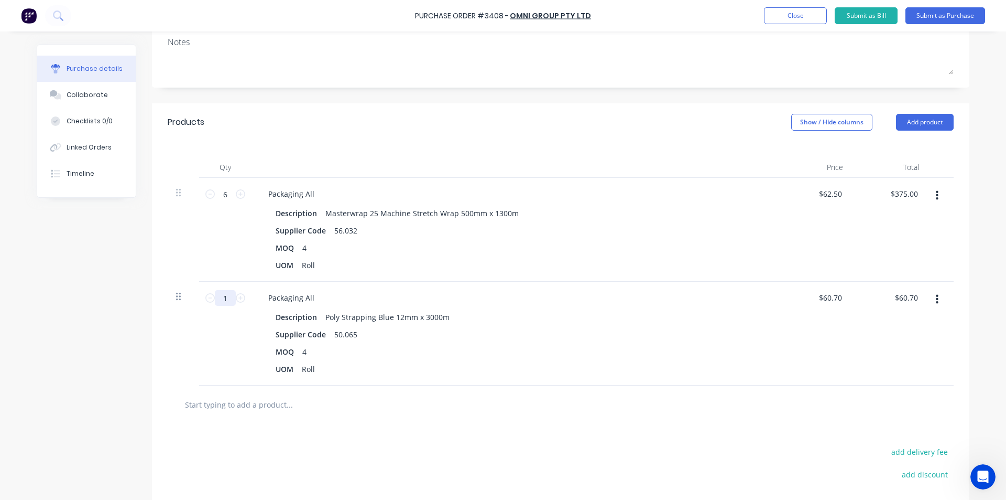
drag, startPoint x: 223, startPoint y: 299, endPoint x: 175, endPoint y: 299, distance: 48.2
click at [175, 299] on div "1 1 Packaging All Description Poly Strapping Blue 12mm x 3000m Supplier Code 50…" at bounding box center [561, 333] width 786 height 104
type input "6"
type input "$364.20"
type input "6"
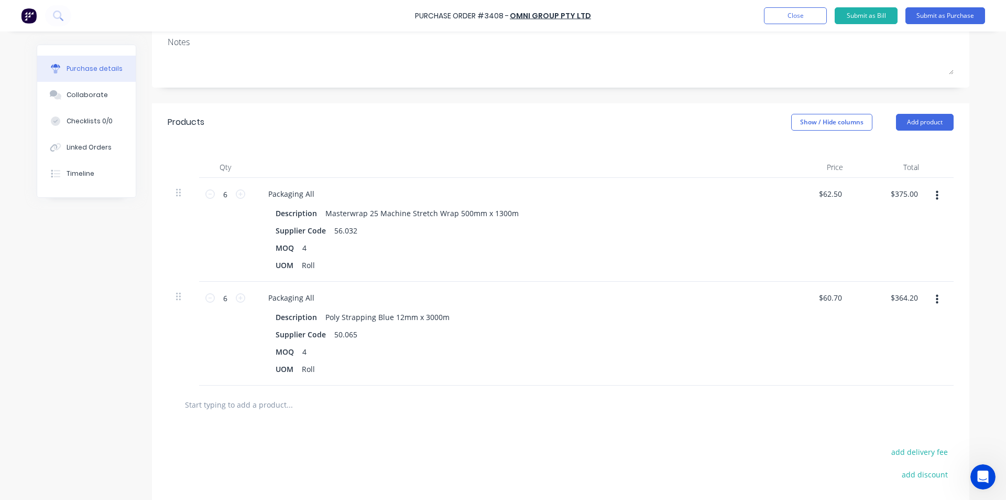
click at [496, 428] on div "add delivery fee add discount Sub total $739.20 Tax $73.92 Total $813.12" at bounding box center [561, 510] width 818 height 172
click at [934, 118] on button "Add product" at bounding box center [925, 122] width 58 height 17
click at [907, 148] on div "Product catalogue" at bounding box center [904, 149] width 81 height 15
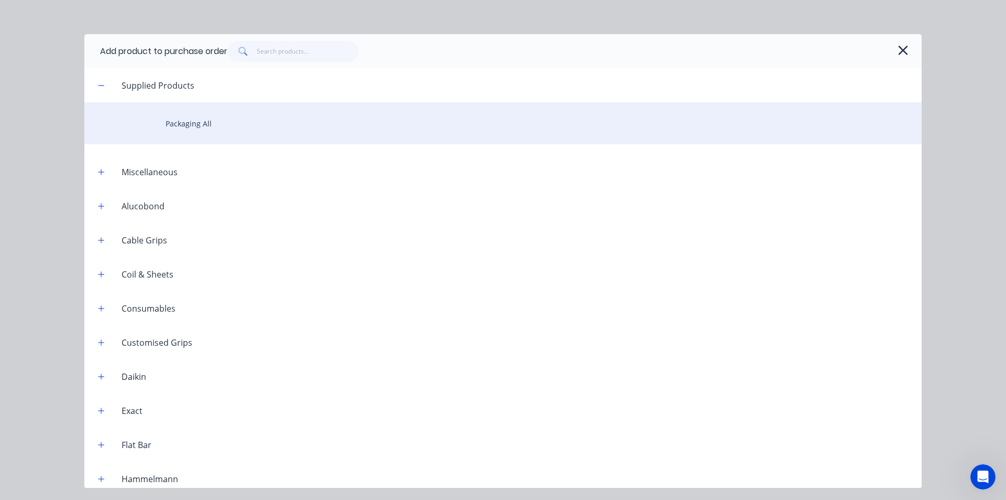
click at [208, 127] on div "Packaging All" at bounding box center [503, 123] width 838 height 42
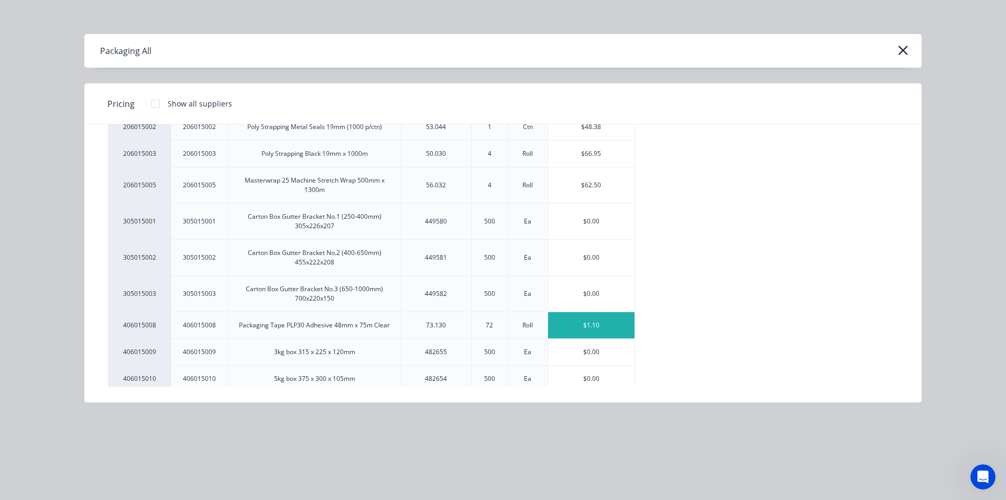
click at [622, 320] on div "$1.10" at bounding box center [591, 325] width 86 height 26
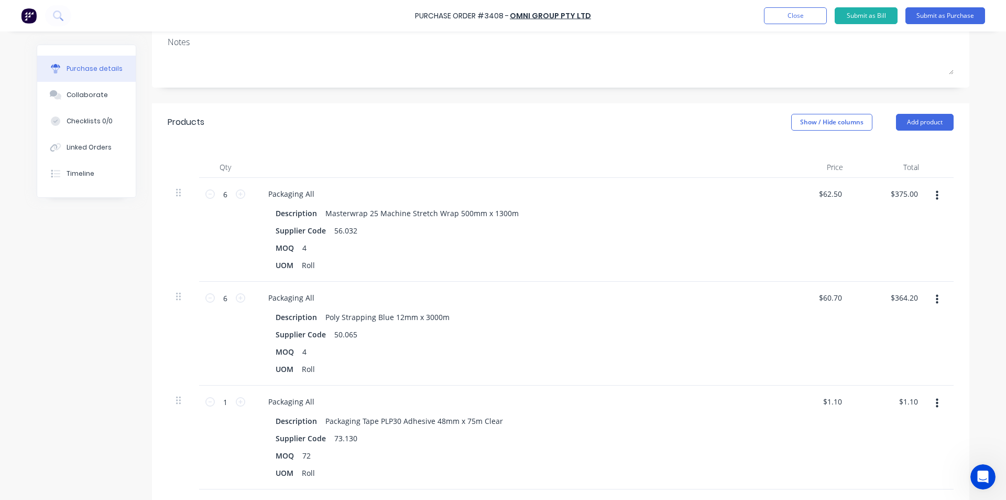
scroll to position [262, 0]
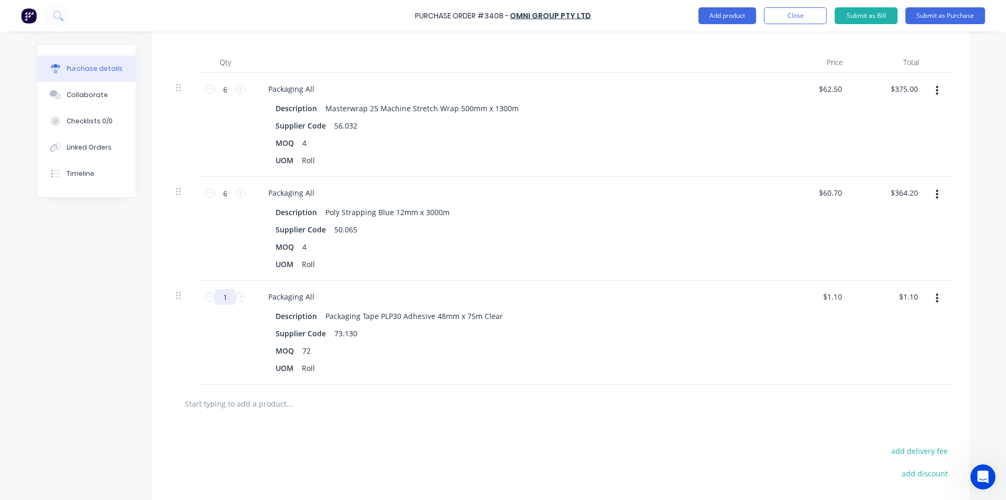
drag, startPoint x: 229, startPoint y: 298, endPoint x: 181, endPoint y: 304, distance: 48.1
click at [181, 304] on div "1 1 Packaging All Description Packaging Tape PLP30 Adhesive 48mm x 75m Clear Su…" at bounding box center [561, 332] width 786 height 104
type input "2"
type input "$2.20"
type input "2"
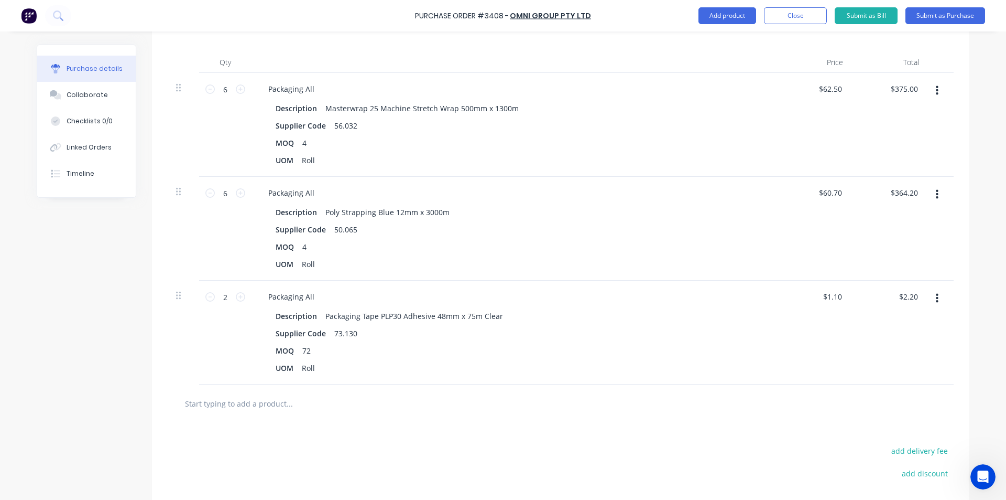
drag, startPoint x: 433, startPoint y: 454, endPoint x: 433, endPoint y: 467, distance: 12.6
click at [433, 456] on div "add delivery fee add discount Sub total $741.40 Tax $74.14 Total $815.54" at bounding box center [561, 508] width 818 height 172
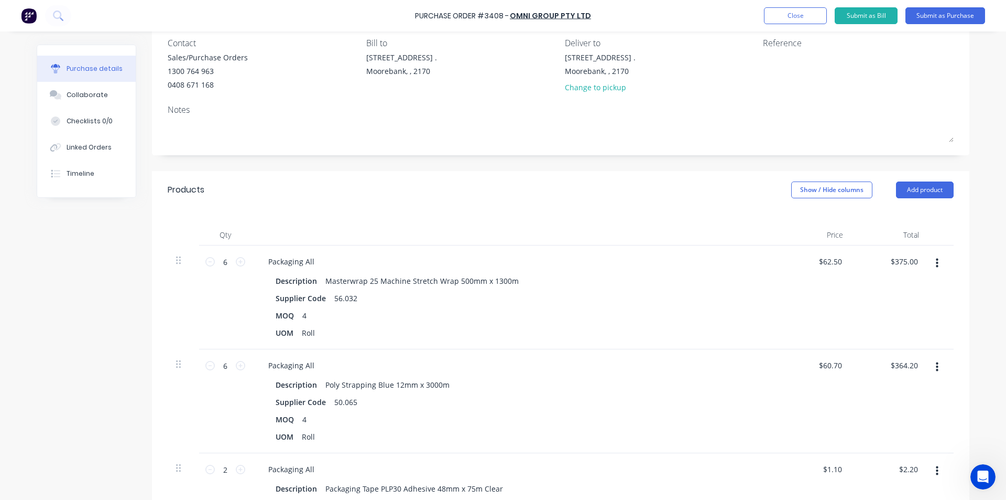
scroll to position [52, 0]
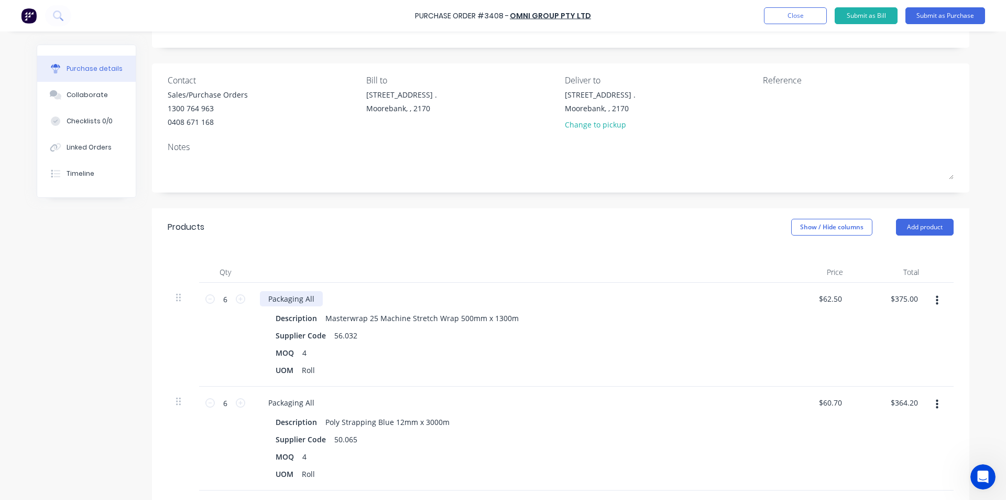
click at [313, 302] on div "Packaging All" at bounding box center [291, 298] width 63 height 15
click at [313, 404] on div "Packaging All" at bounding box center [291, 402] width 63 height 15
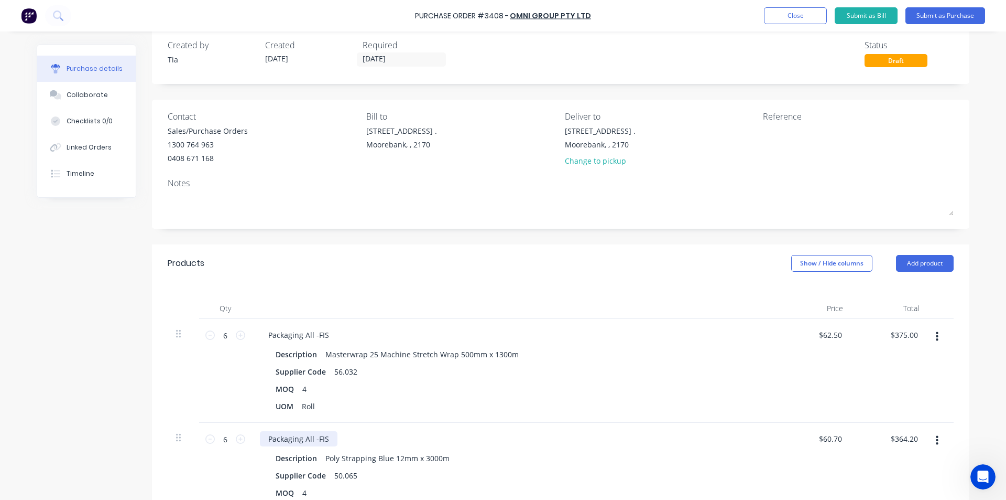
scroll to position [0, 0]
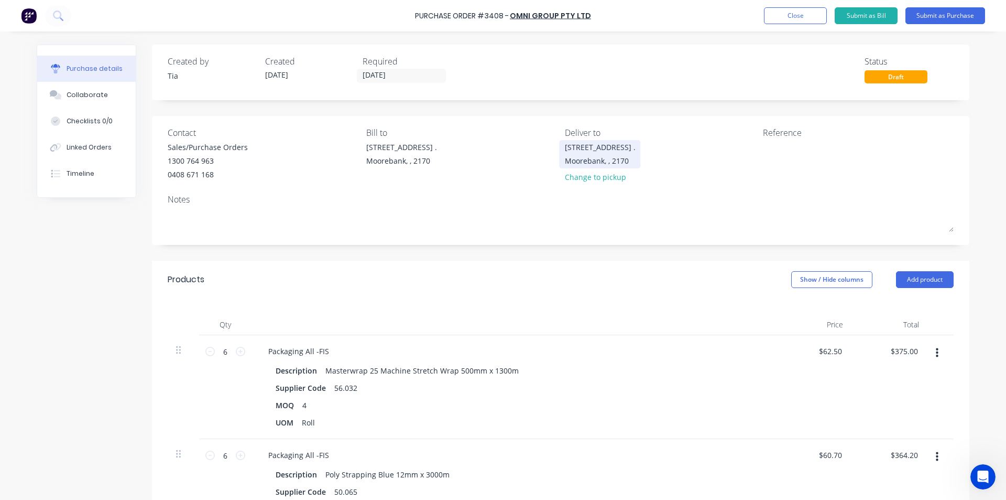
click at [565, 148] on div "[STREET_ADDRESS] ." at bounding box center [600, 147] width 71 height 11
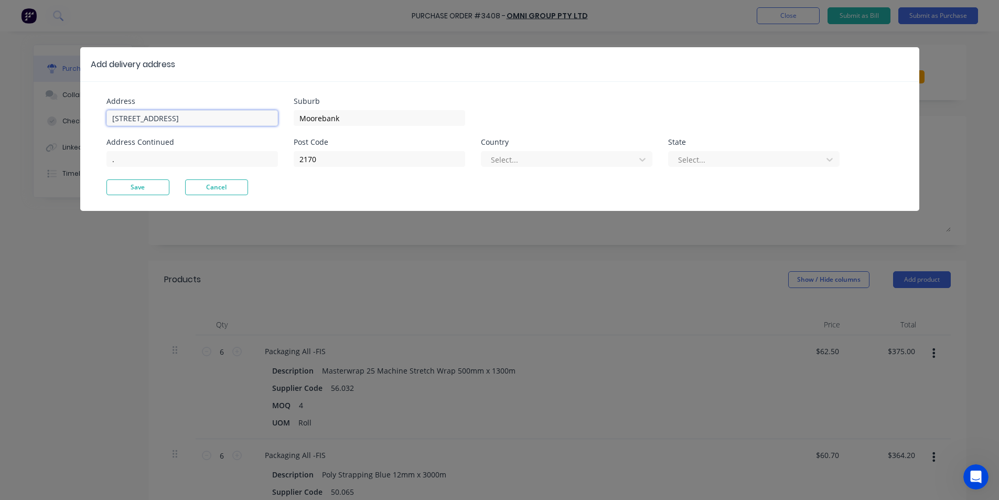
click at [114, 120] on input "[STREET_ADDRESS]" at bounding box center [191, 118] width 171 height 16
click at [112, 117] on input "[STREET_ADDRESS]" at bounding box center [191, 118] width 171 height 16
type input "FIS - 16 Yulong Close"
click at [144, 187] on button "Save" at bounding box center [137, 187] width 63 height 16
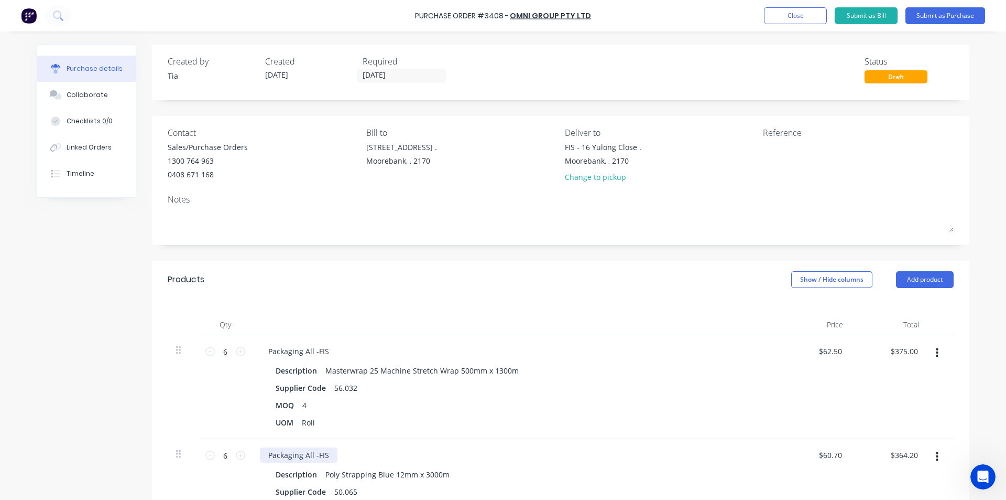
click at [323, 455] on div "Packaging All -FIS" at bounding box center [299, 454] width 78 height 15
click at [324, 347] on div "Packaging All -FIS" at bounding box center [299, 350] width 78 height 15
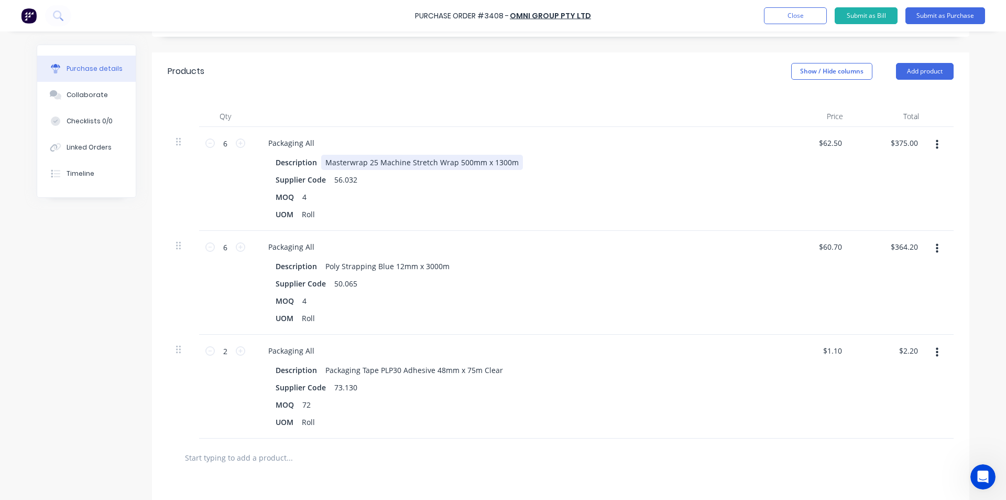
scroll to position [210, 0]
drag, startPoint x: 229, startPoint y: 350, endPoint x: 184, endPoint y: 361, distance: 46.0
click at [184, 361] on div "2 2 Packaging All Description Packaging Tape PLP30 Adhesive 48mm x 75m Clear Su…" at bounding box center [561, 385] width 786 height 104
click at [228, 355] on input "2" at bounding box center [225, 349] width 21 height 16
drag, startPoint x: 228, startPoint y: 355, endPoint x: 202, endPoint y: 358, distance: 25.9
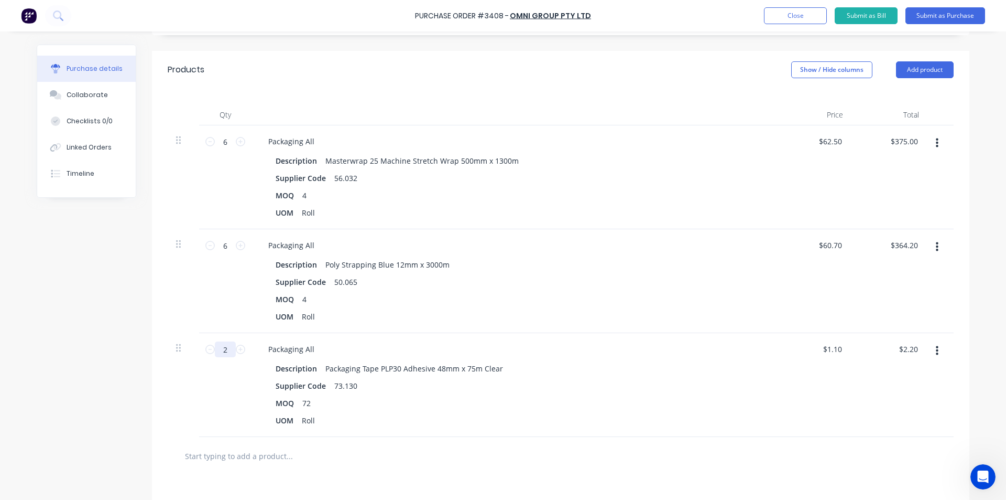
click at [203, 357] on div "2 2" at bounding box center [225, 385] width 52 height 104
type input "72"
type input "$79.20"
type input "722"
type input "$794.20"
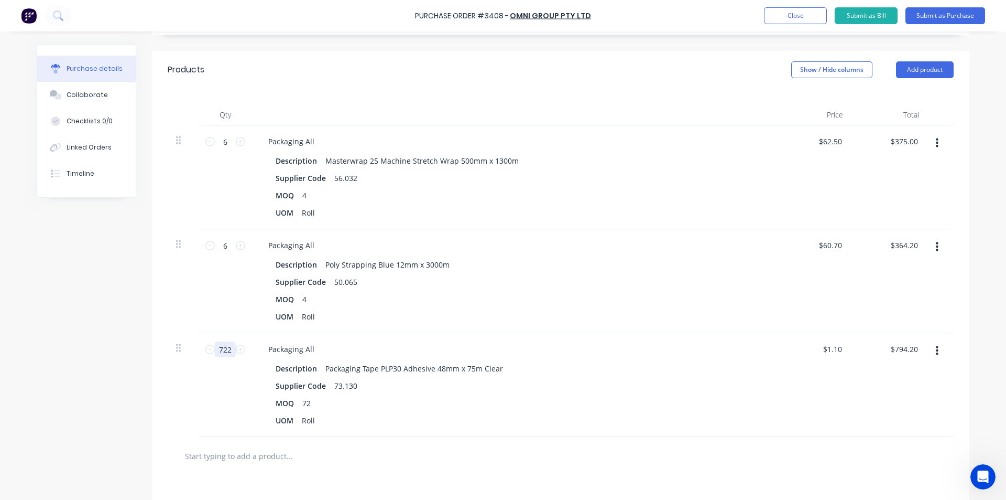
type input "72"
type input "$79.20"
click at [398, 419] on div "UOM Roll" at bounding box center [512, 420] width 480 height 15
click at [312, 349] on div "Packaging All" at bounding box center [291, 348] width 63 height 15
drag, startPoint x: 226, startPoint y: 349, endPoint x: 207, endPoint y: 353, distance: 19.2
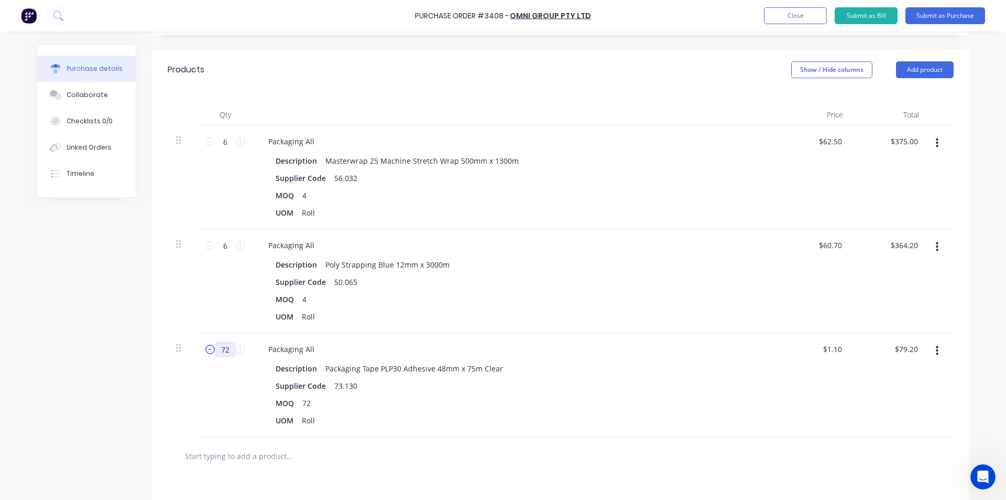
click at [208, 353] on div "72 72" at bounding box center [226, 349] width 36 height 16
type input "2"
type input "$2.20"
type input "2"
click at [312, 345] on div "Packaging All" at bounding box center [291, 348] width 63 height 15
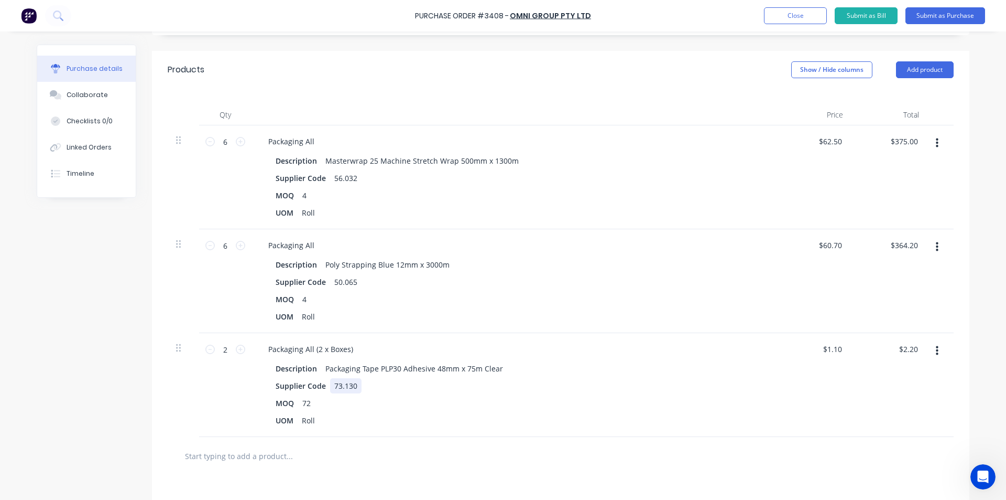
click at [607, 393] on div "Supplier Code 73.130" at bounding box center [512, 385] width 480 height 15
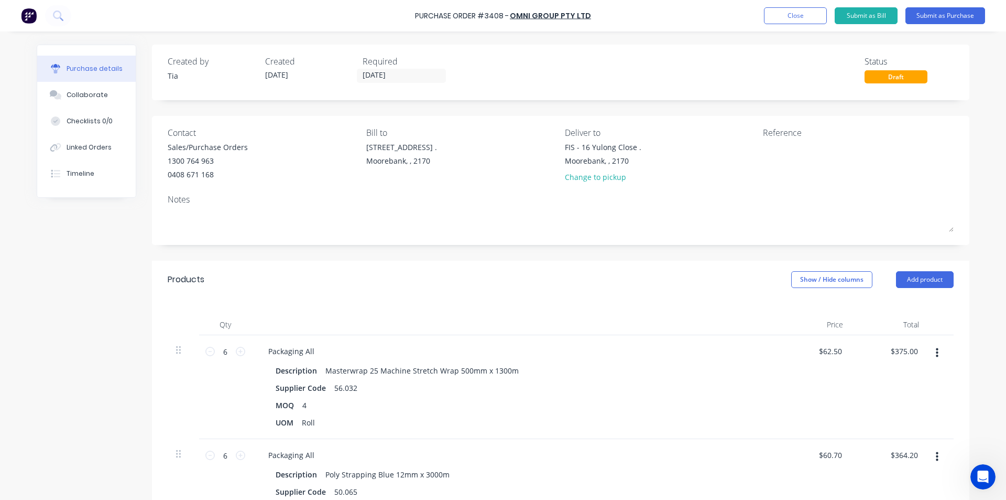
scroll to position [105, 0]
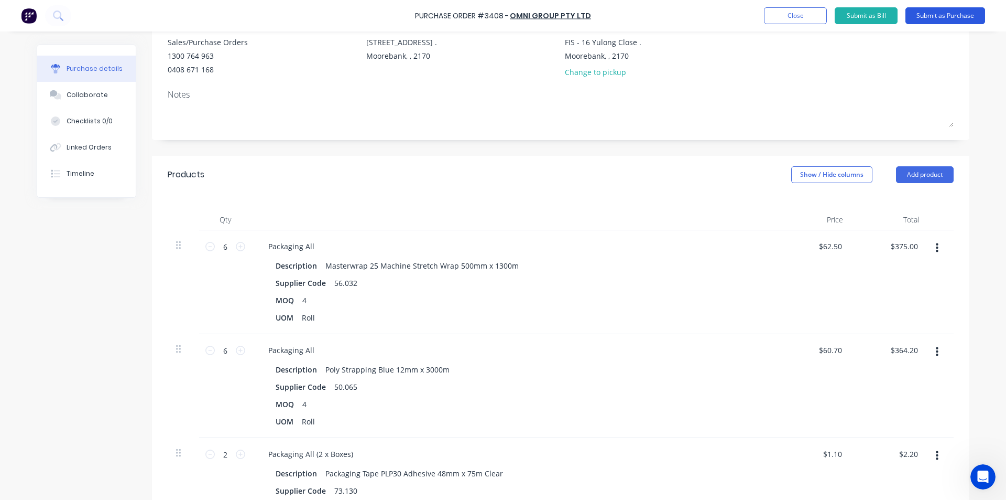
click at [946, 20] on button "Submit as Purchase" at bounding box center [946, 15] width 80 height 17
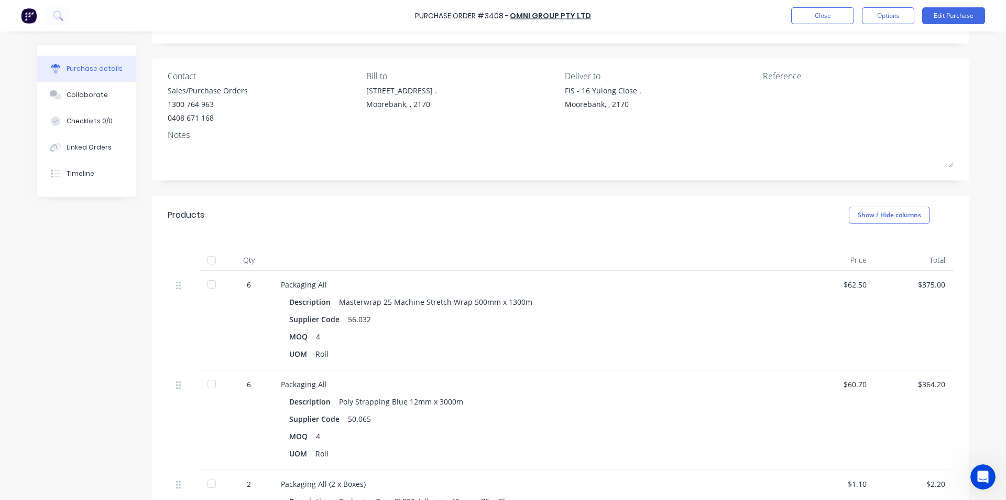
scroll to position [0, 0]
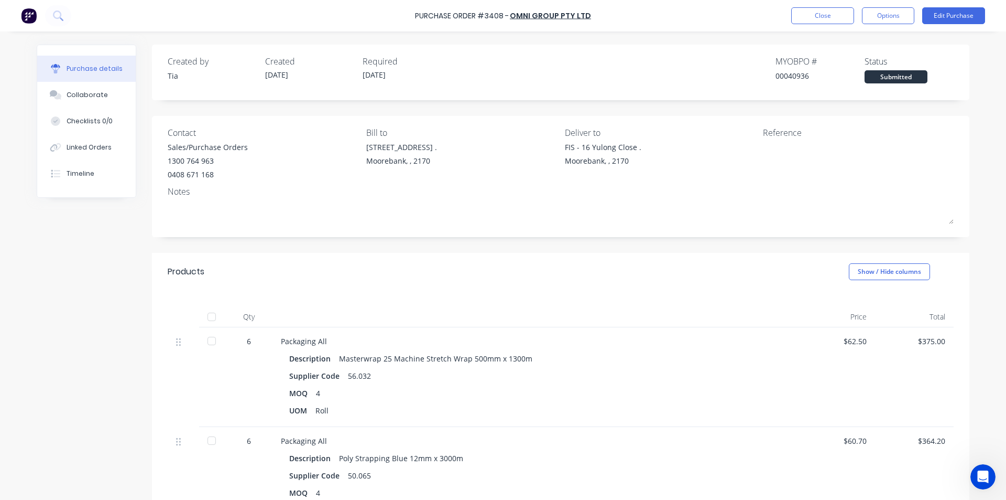
click at [565, 147] on div "FIS - 16 Yulong Close . [GEOGRAPHIC_DATA], , 2170" at bounding box center [603, 154] width 77 height 25
click at [899, 12] on button "Options" at bounding box center [888, 15] width 52 height 17
click at [866, 47] on div "Print / Email" at bounding box center [865, 42] width 81 height 15
click at [874, 89] on div "Without pricing" at bounding box center [865, 84] width 81 height 15
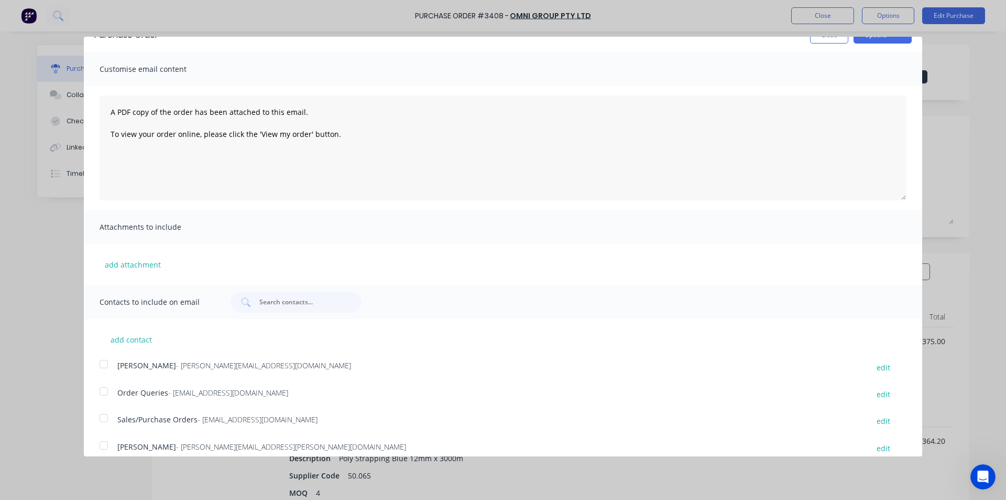
scroll to position [52, 0]
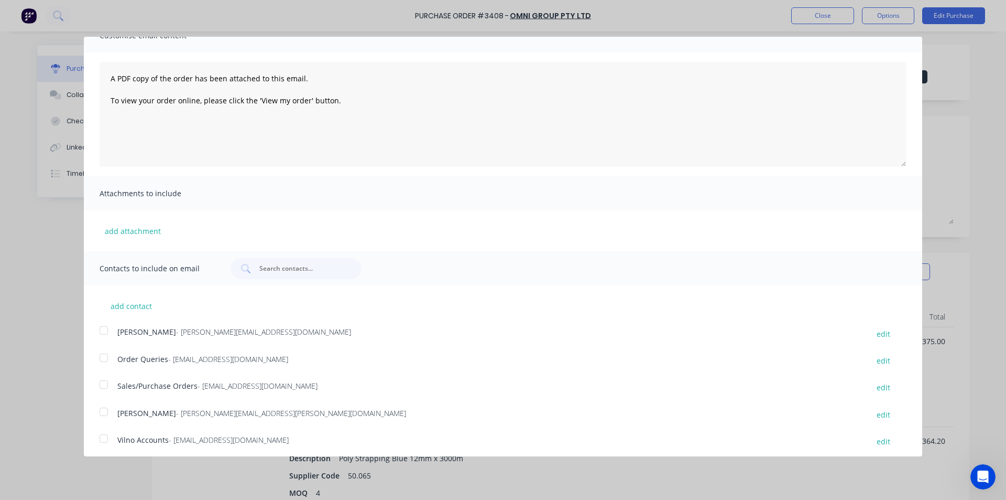
click at [104, 384] on div at bounding box center [103, 384] width 21 height 21
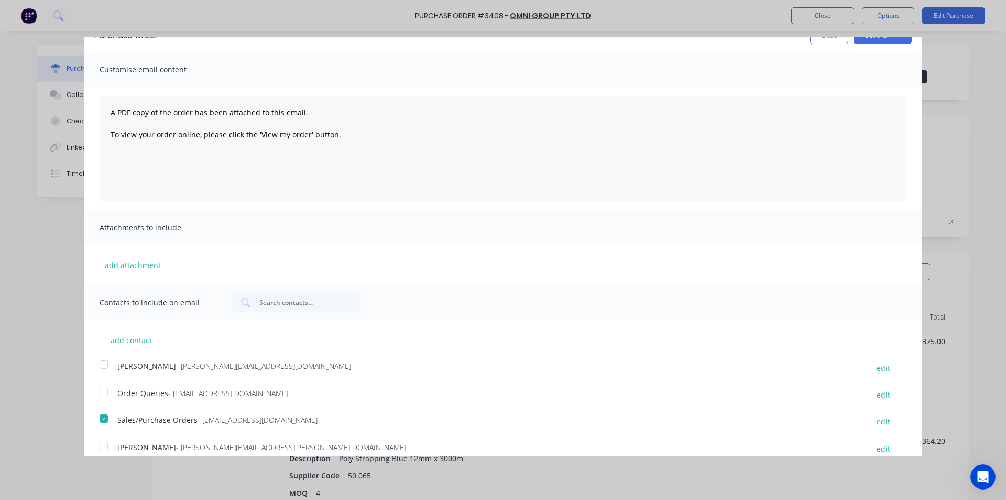
scroll to position [0, 0]
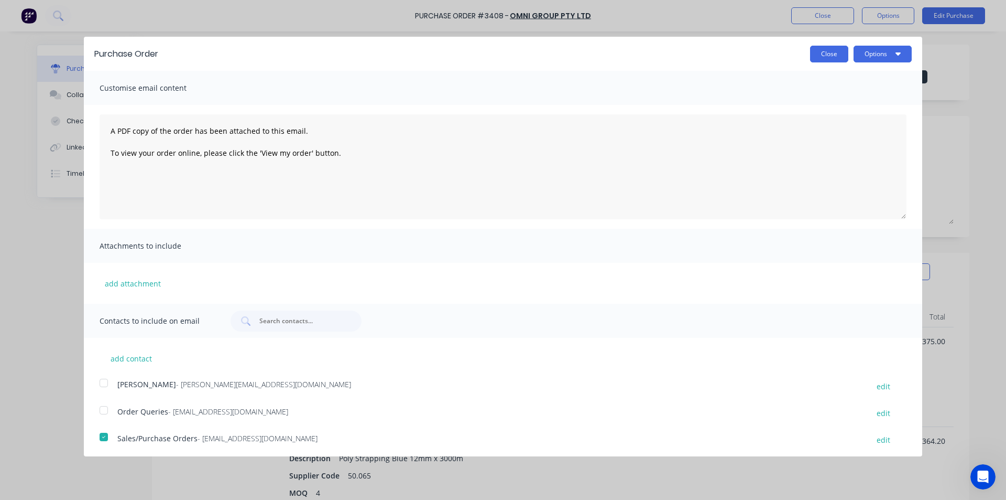
click at [832, 58] on button "Close" at bounding box center [829, 54] width 38 height 17
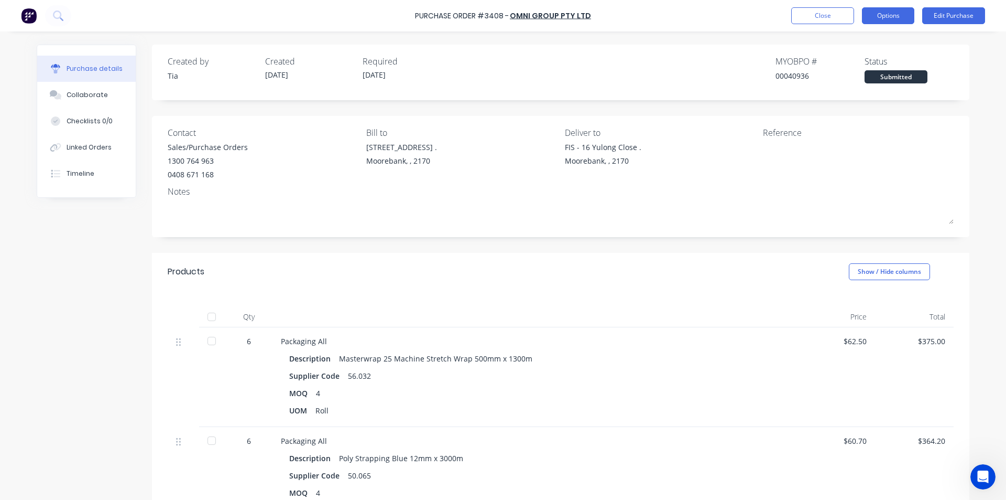
click at [901, 12] on button "Options" at bounding box center [888, 15] width 52 height 17
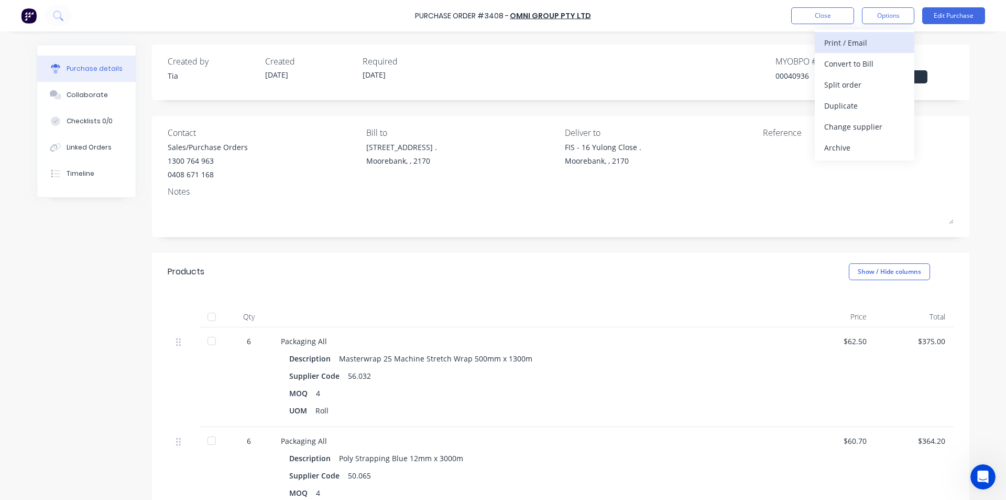
click at [872, 42] on div "Print / Email" at bounding box center [865, 42] width 81 height 15
click at [860, 83] on div "Without pricing" at bounding box center [865, 84] width 81 height 15
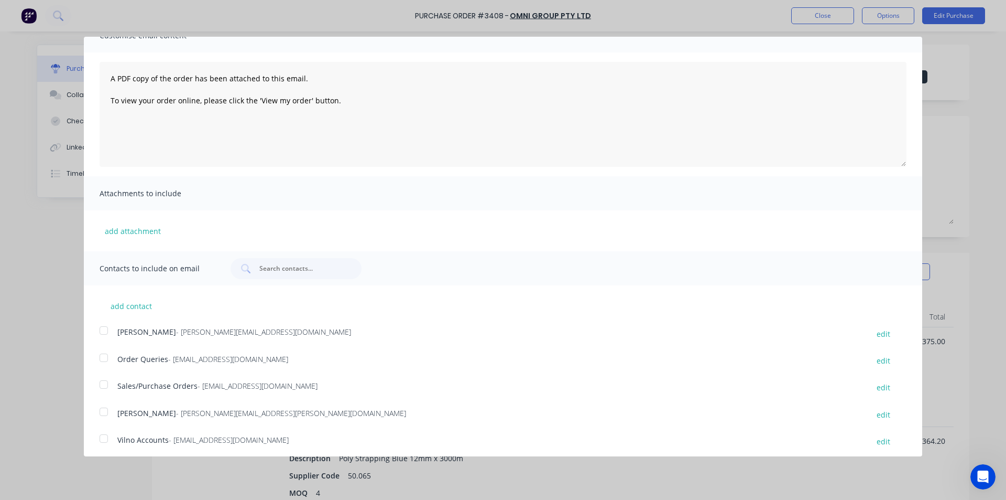
click at [106, 386] on div at bounding box center [103, 384] width 21 height 21
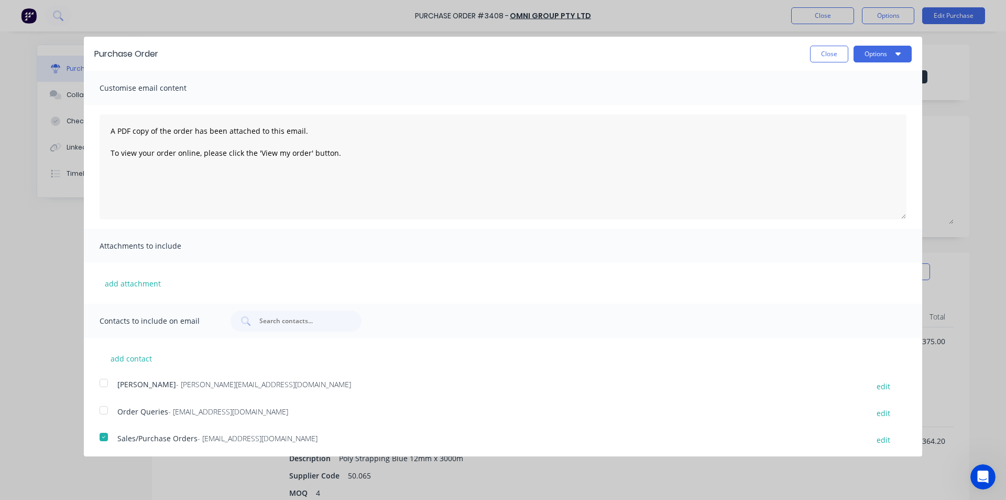
click at [871, 42] on div "Purchase Order Close Options" at bounding box center [503, 54] width 839 height 34
click at [871, 52] on button "Options" at bounding box center [883, 54] width 58 height 17
click at [850, 105] on div "Email" at bounding box center [862, 101] width 81 height 15
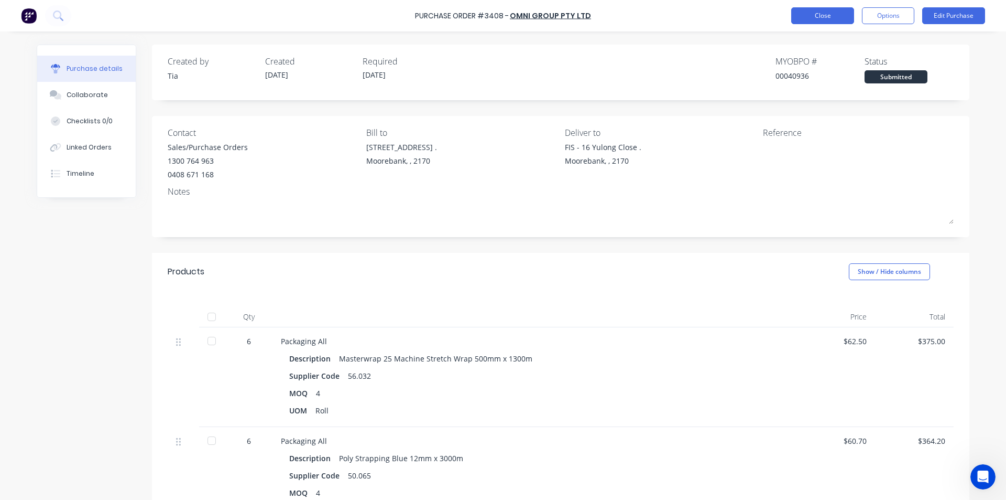
click at [808, 12] on button "Close" at bounding box center [822, 15] width 63 height 17
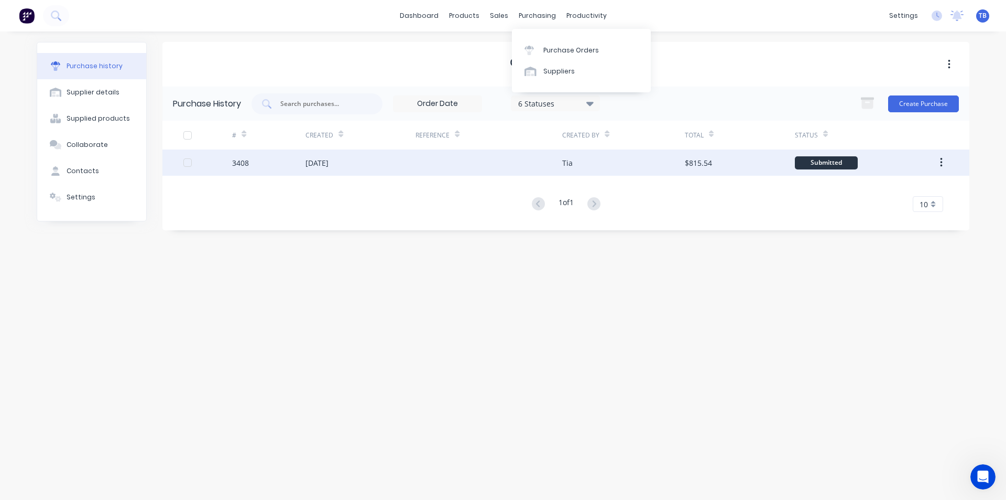
click at [443, 152] on div at bounding box center [489, 162] width 147 height 26
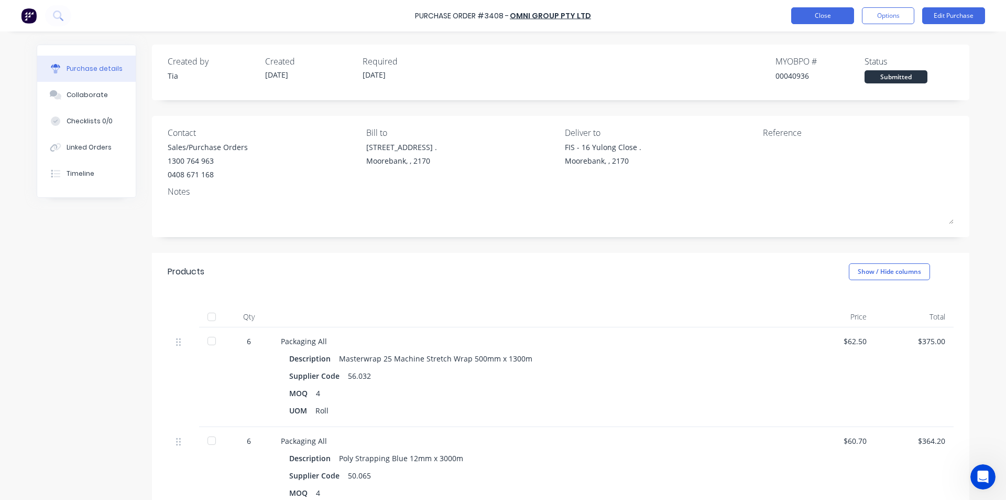
click at [844, 15] on button "Close" at bounding box center [822, 15] width 63 height 17
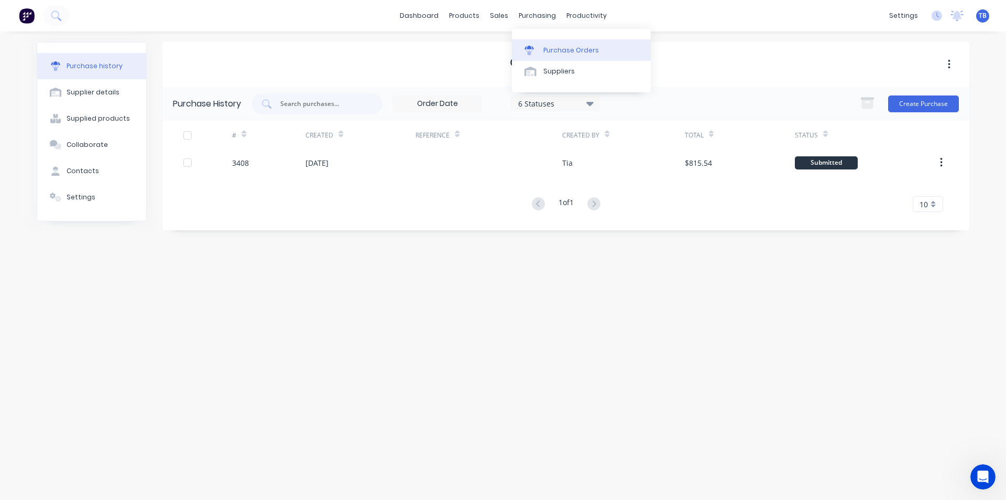
click at [548, 46] on div "Purchase Orders" at bounding box center [572, 50] width 56 height 9
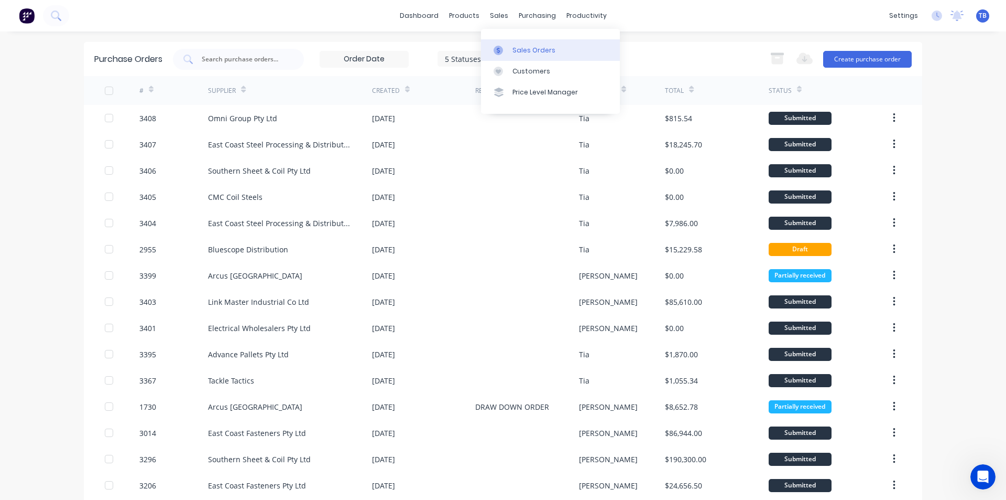
click at [513, 49] on div "Sales Orders" at bounding box center [534, 50] width 43 height 9
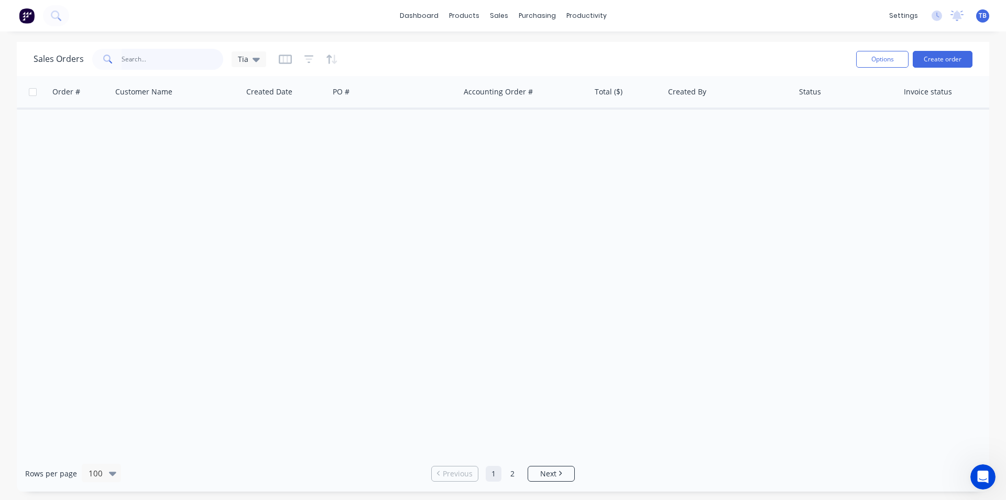
click at [131, 61] on input "text" at bounding box center [173, 59] width 102 height 21
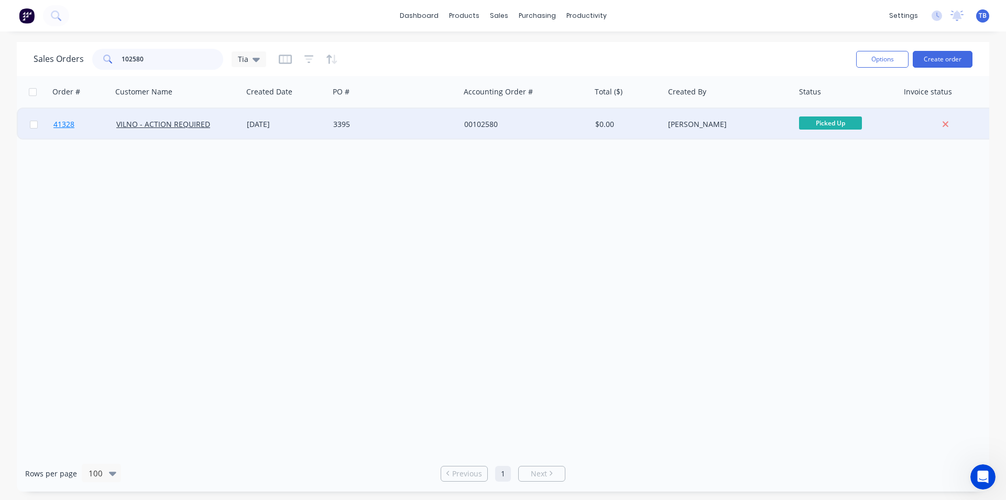
type input "102580"
click at [72, 125] on span "41328" at bounding box center [63, 124] width 21 height 10
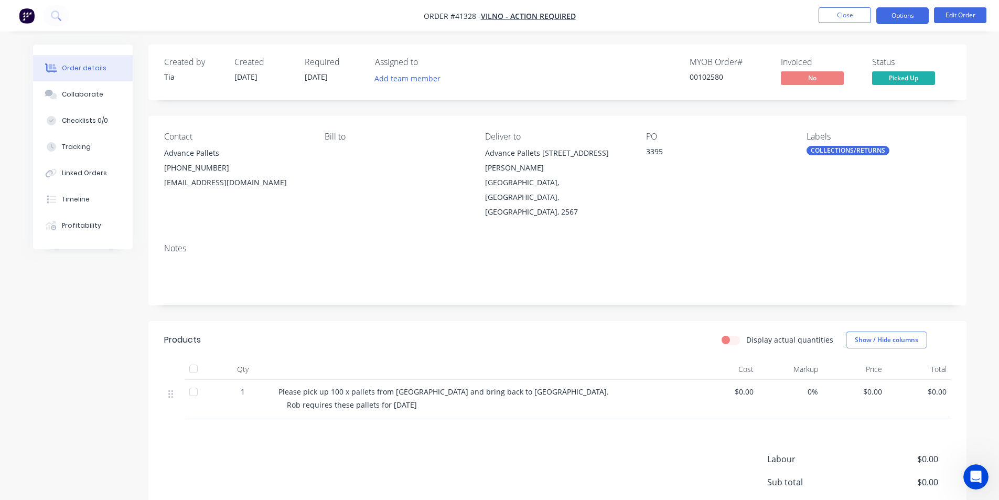
click at [909, 24] on nav "Order #41328 - VILNO - ACTION REQUIRED Close Options Edit Order" at bounding box center [499, 15] width 999 height 31
click at [910, 16] on button "Options" at bounding box center [902, 15] width 52 height 17
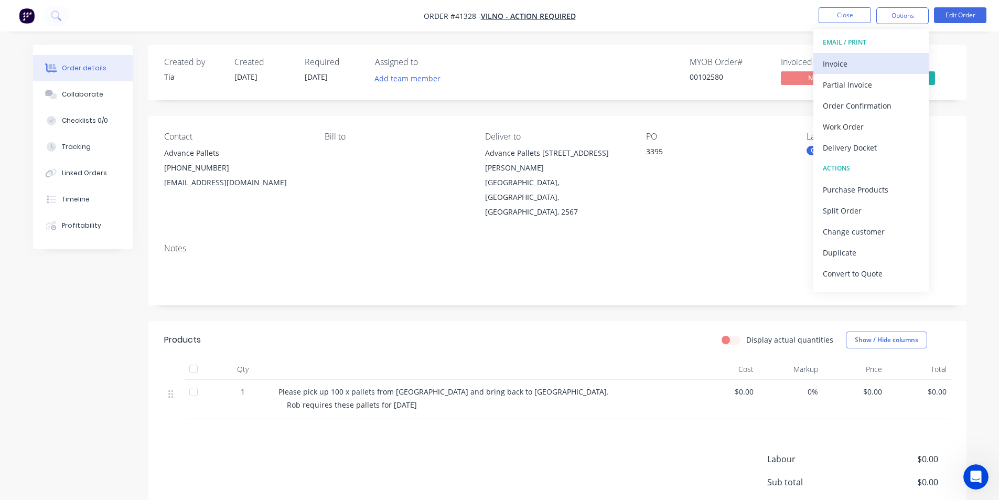
click at [836, 65] on div "Invoice" at bounding box center [870, 63] width 96 height 15
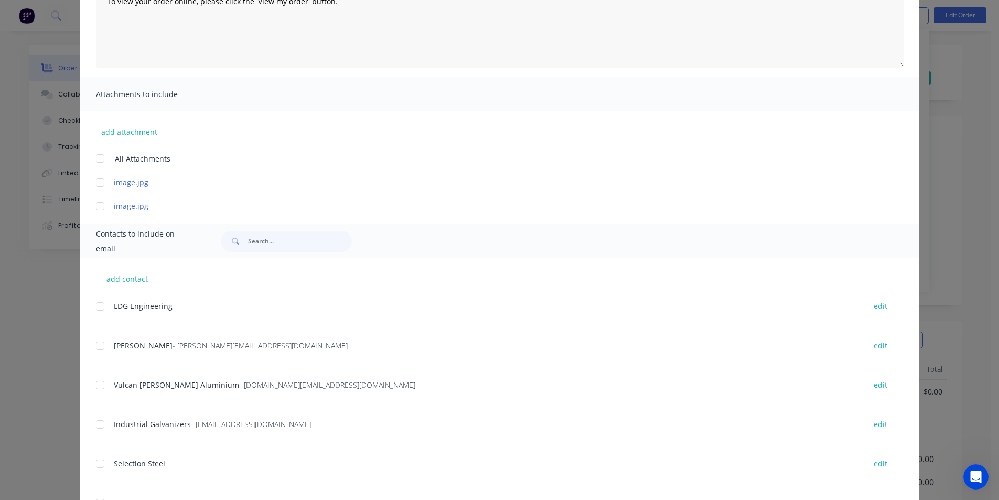
scroll to position [157, 0]
click at [256, 238] on input "text" at bounding box center [300, 240] width 104 height 21
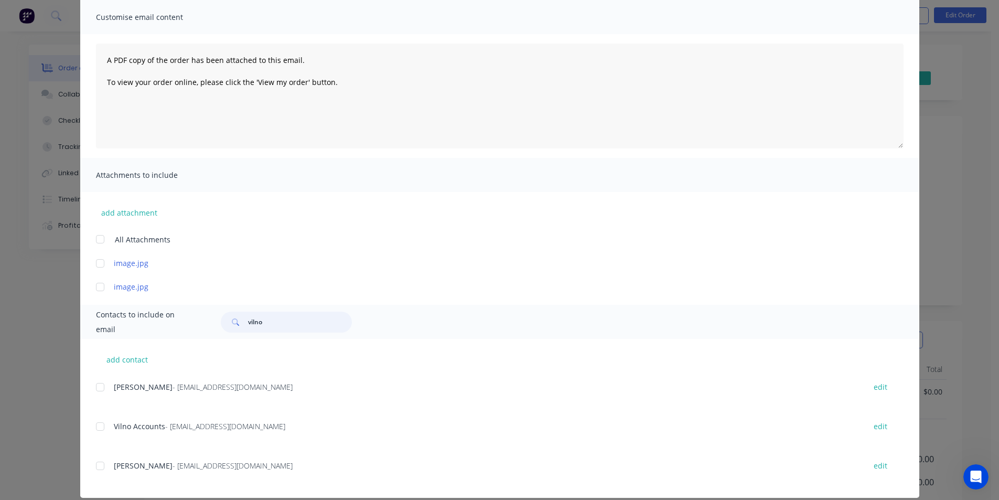
scroll to position [89, 0]
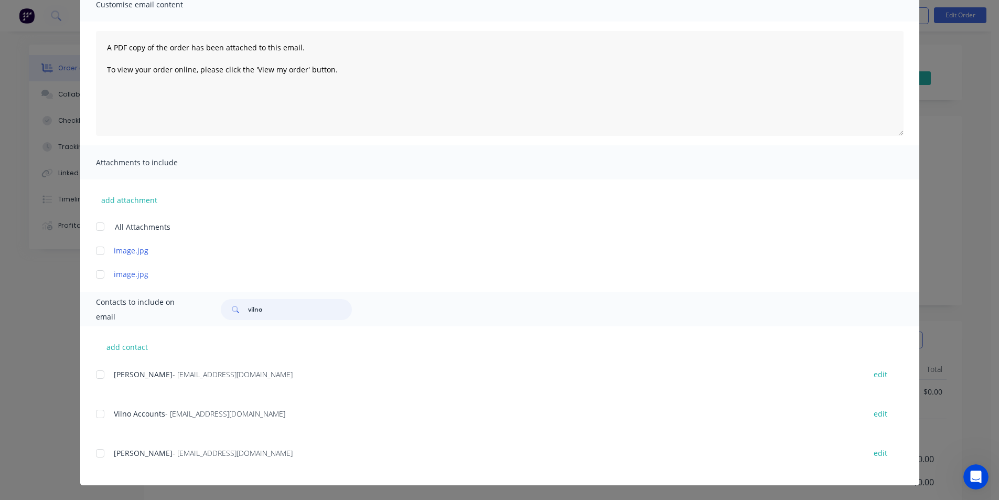
click at [99, 416] on div at bounding box center [100, 413] width 21 height 21
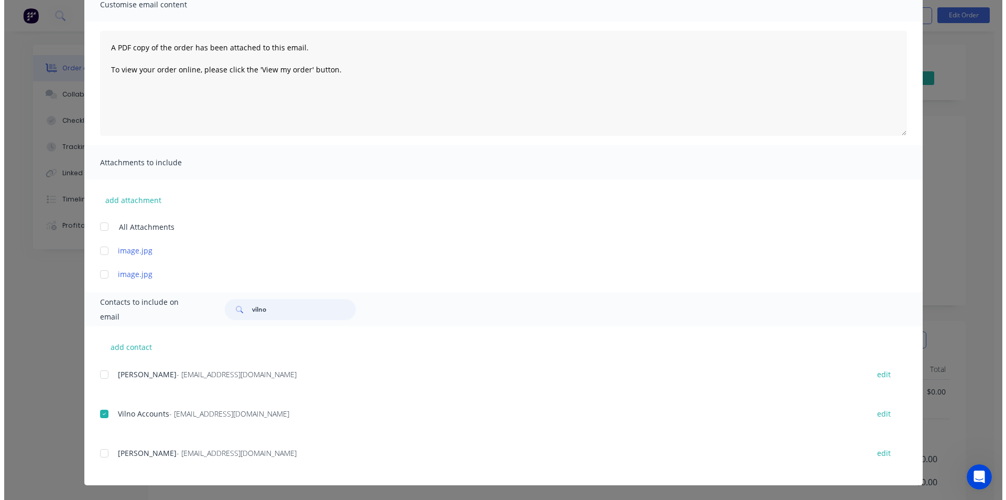
scroll to position [0, 0]
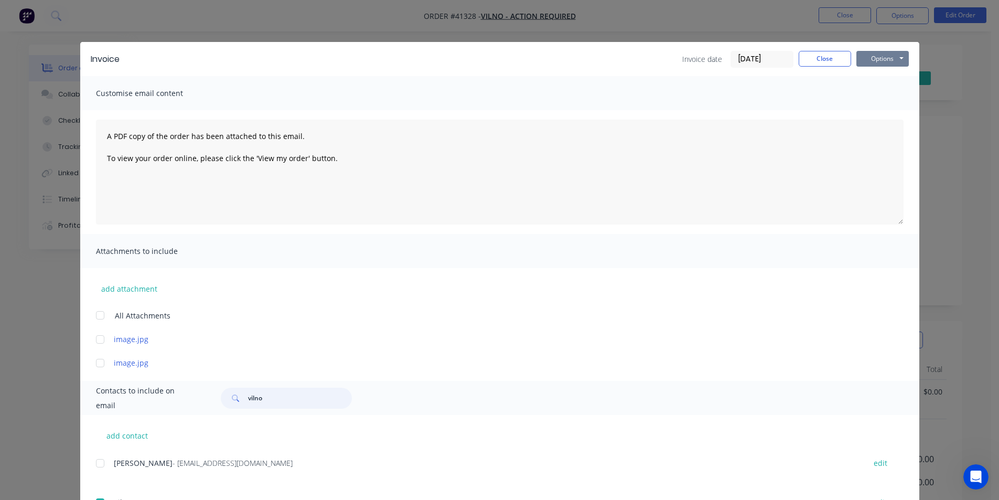
type input "vilno"
click at [888, 62] on button "Options" at bounding box center [882, 59] width 52 height 16
click at [889, 109] on button "Email" at bounding box center [889, 111] width 67 height 17
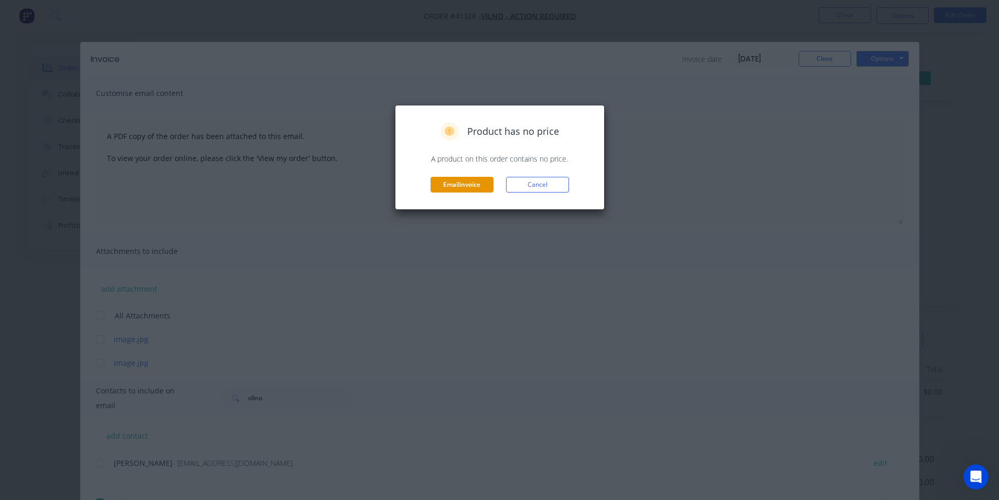
click at [452, 187] on button "Email invoice" at bounding box center [461, 185] width 63 height 16
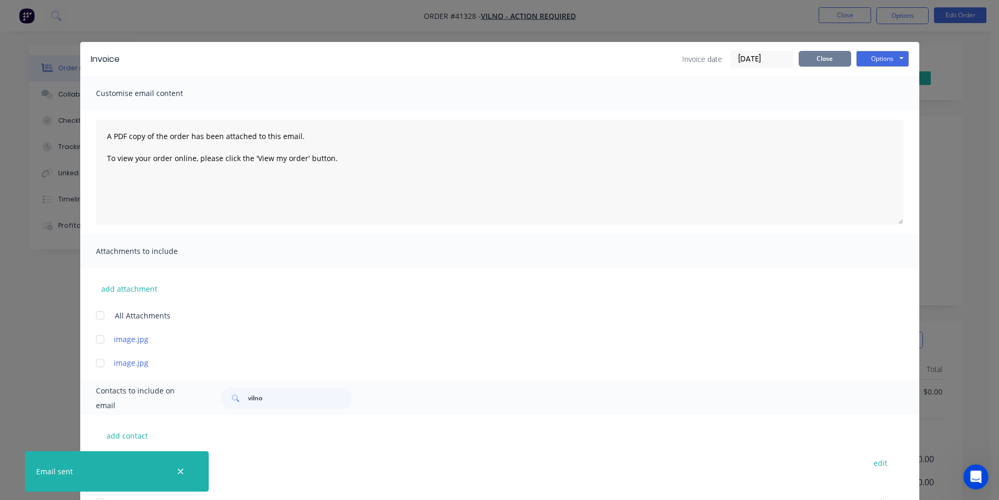
click at [817, 58] on button "Close" at bounding box center [824, 59] width 52 height 16
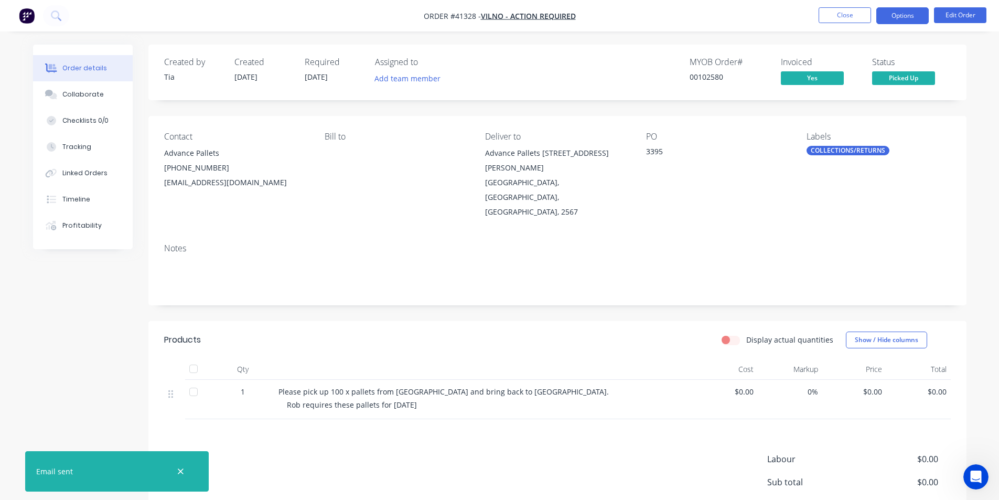
click at [904, 12] on button "Options" at bounding box center [902, 15] width 52 height 17
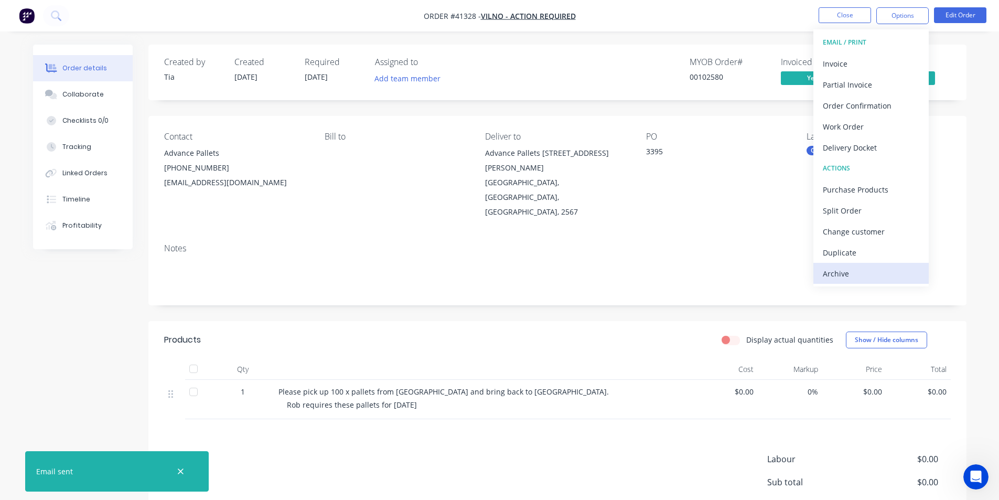
click at [882, 275] on div "Archive" at bounding box center [870, 273] width 96 height 15
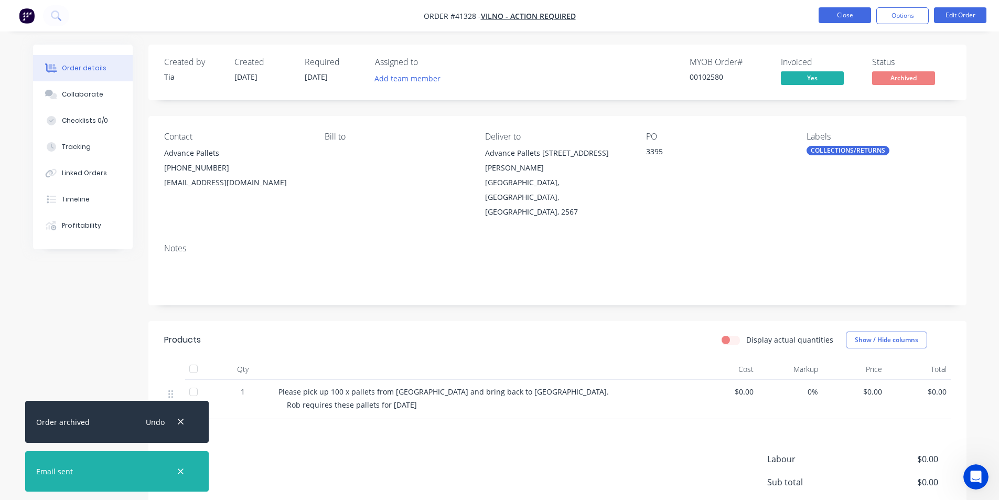
click at [849, 11] on button "Close" at bounding box center [844, 15] width 52 height 16
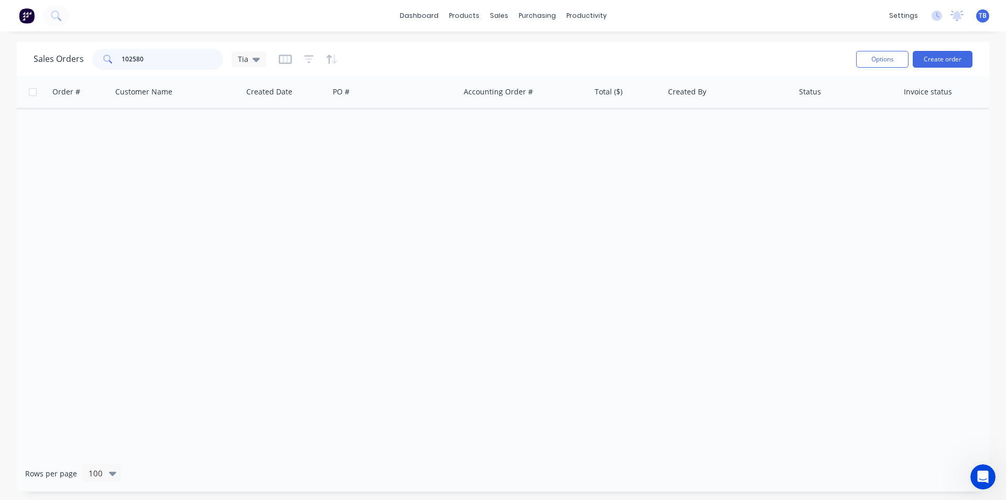
drag, startPoint x: 191, startPoint y: 59, endPoint x: -48, endPoint y: 83, distance: 240.2
click at [0, 83] on html "dashboard products sales purchasing productivity dashboard products Product Cat…" at bounding box center [503, 250] width 1006 height 500
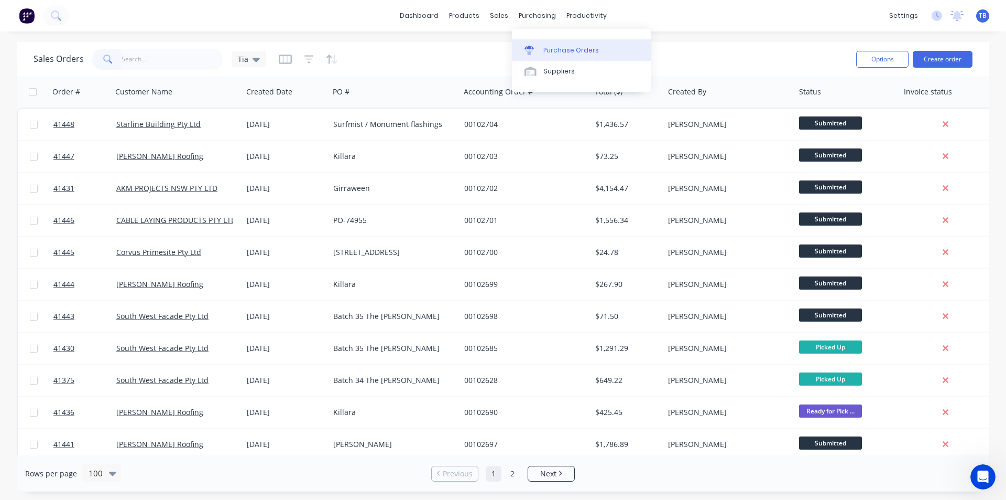
click at [542, 46] on link "Purchase Orders" at bounding box center [581, 49] width 139 height 21
